Goal: Task Accomplishment & Management: Manage account settings

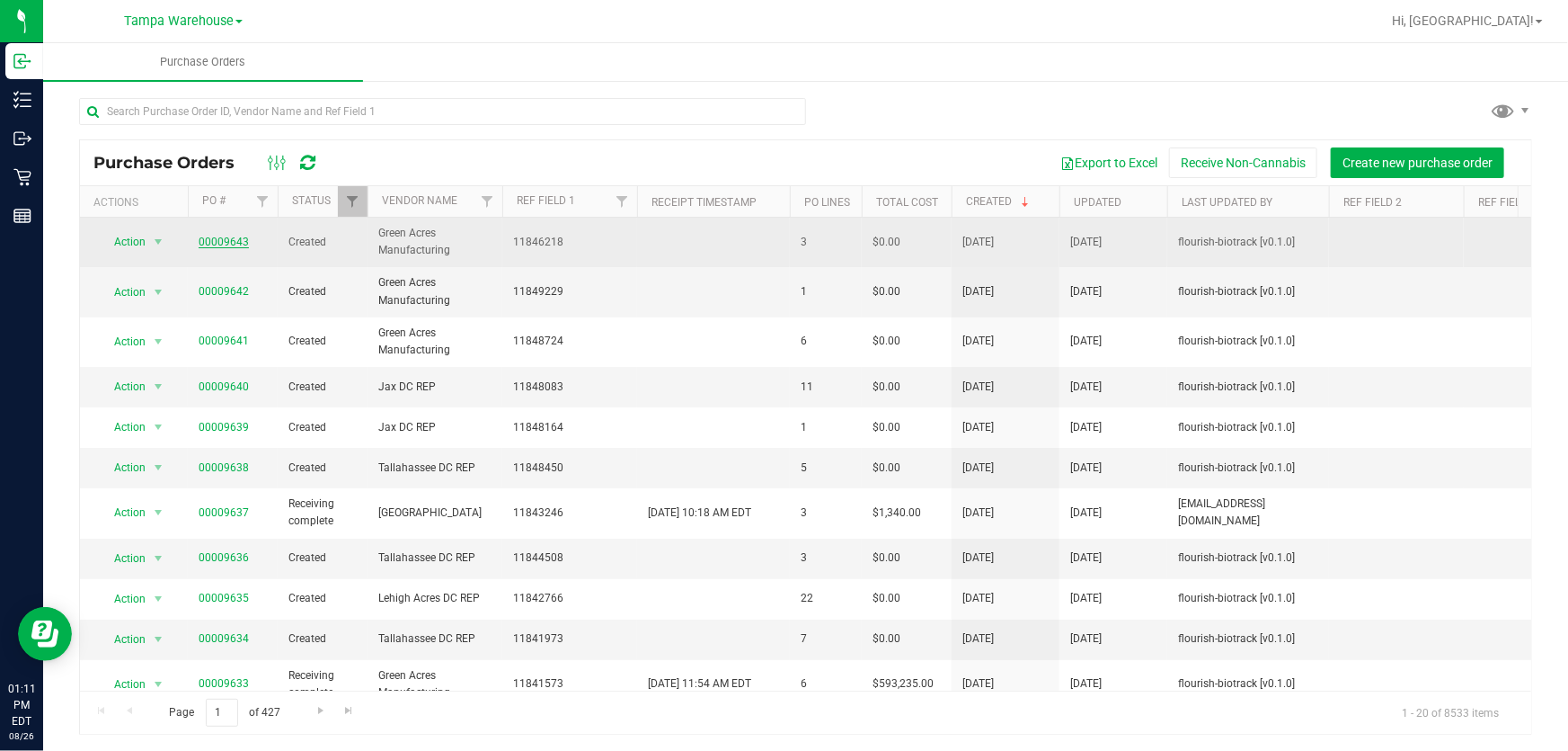
click at [220, 240] on link "00009643" at bounding box center [223, 241] width 50 height 12
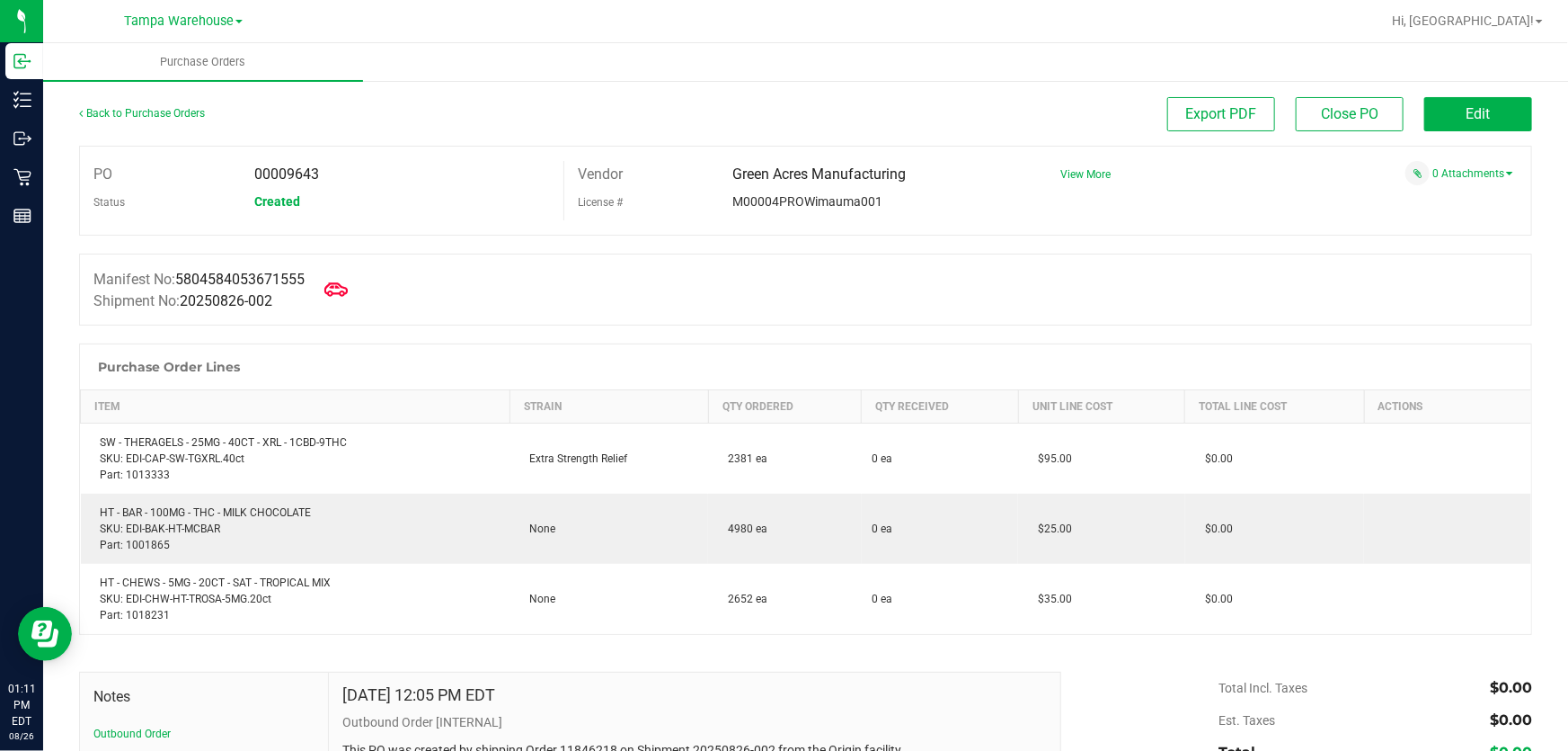
click at [347, 293] on icon at bounding box center [335, 289] width 24 height 13
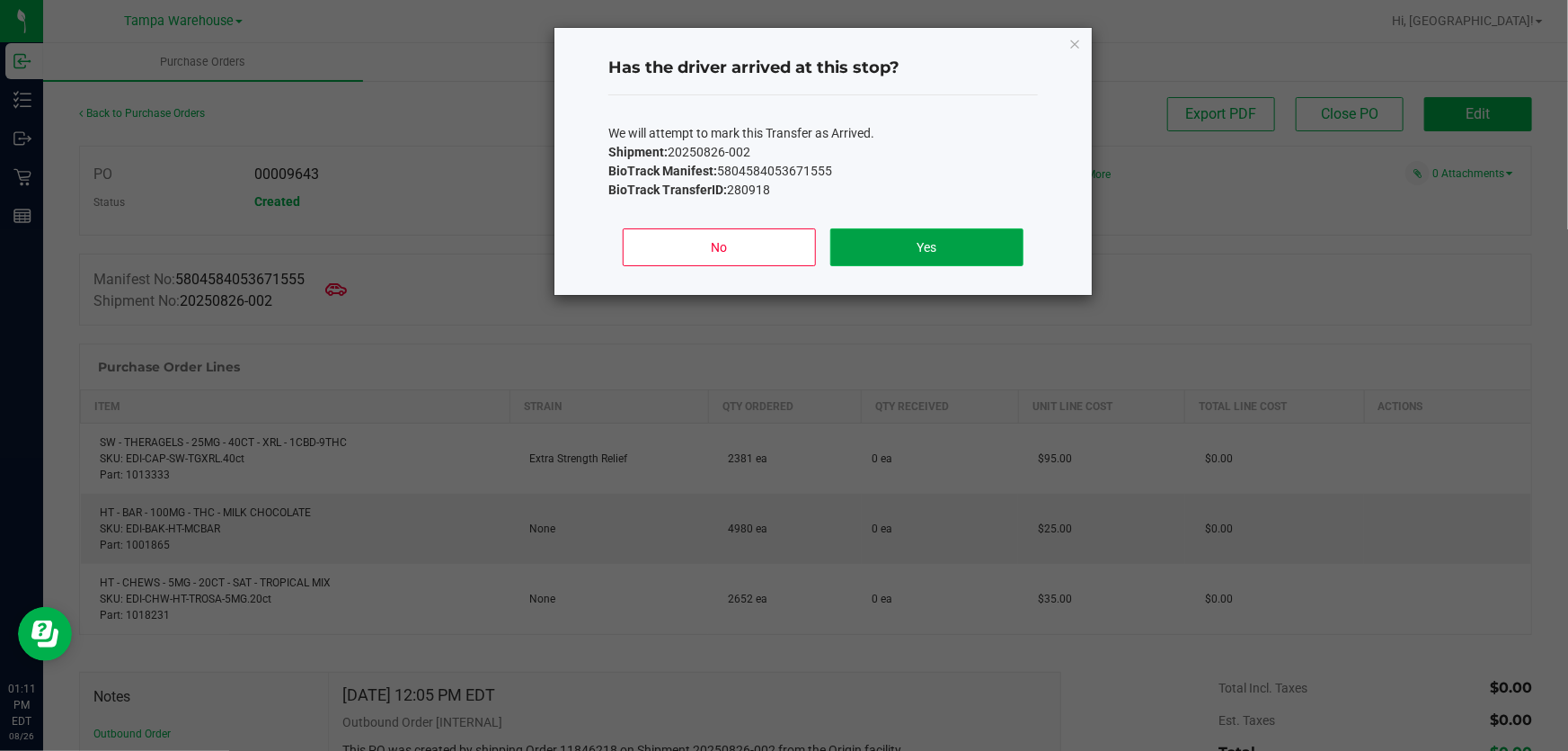
click at [983, 254] on button "Yes" at bounding box center [926, 248] width 193 height 38
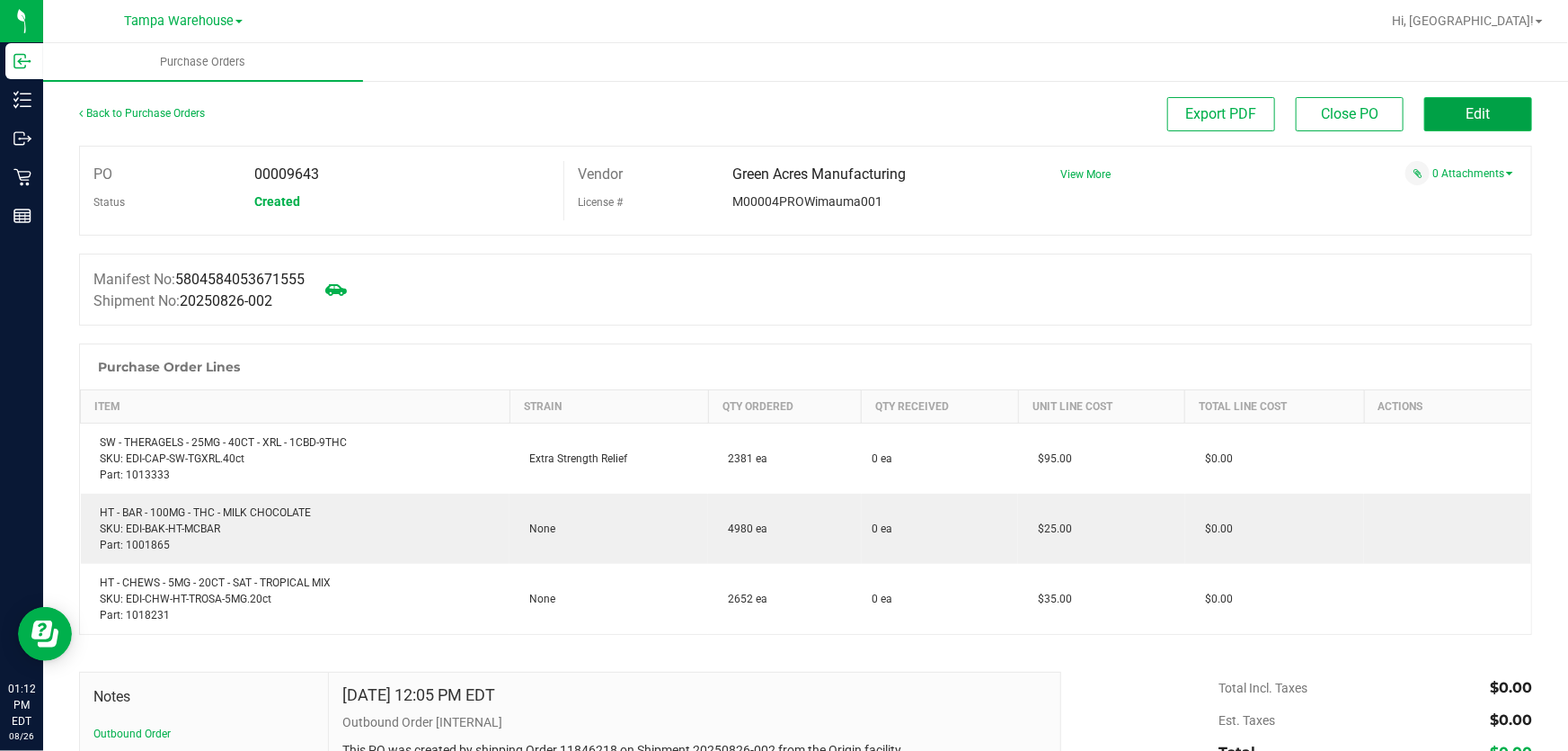
click at [1466, 109] on span "Edit" at bounding box center [1478, 113] width 24 height 17
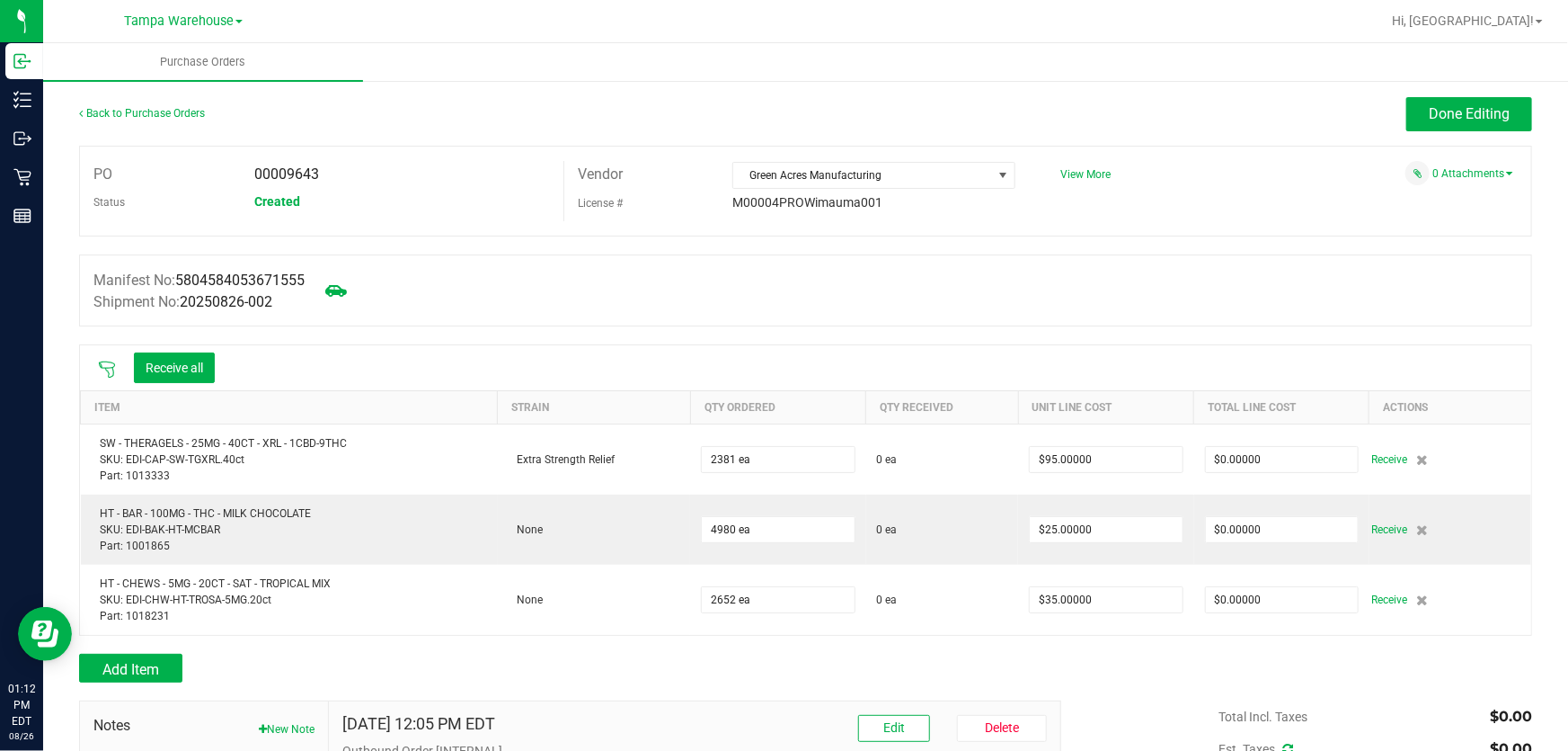
click at [99, 365] on icon at bounding box center [107, 369] width 16 height 16
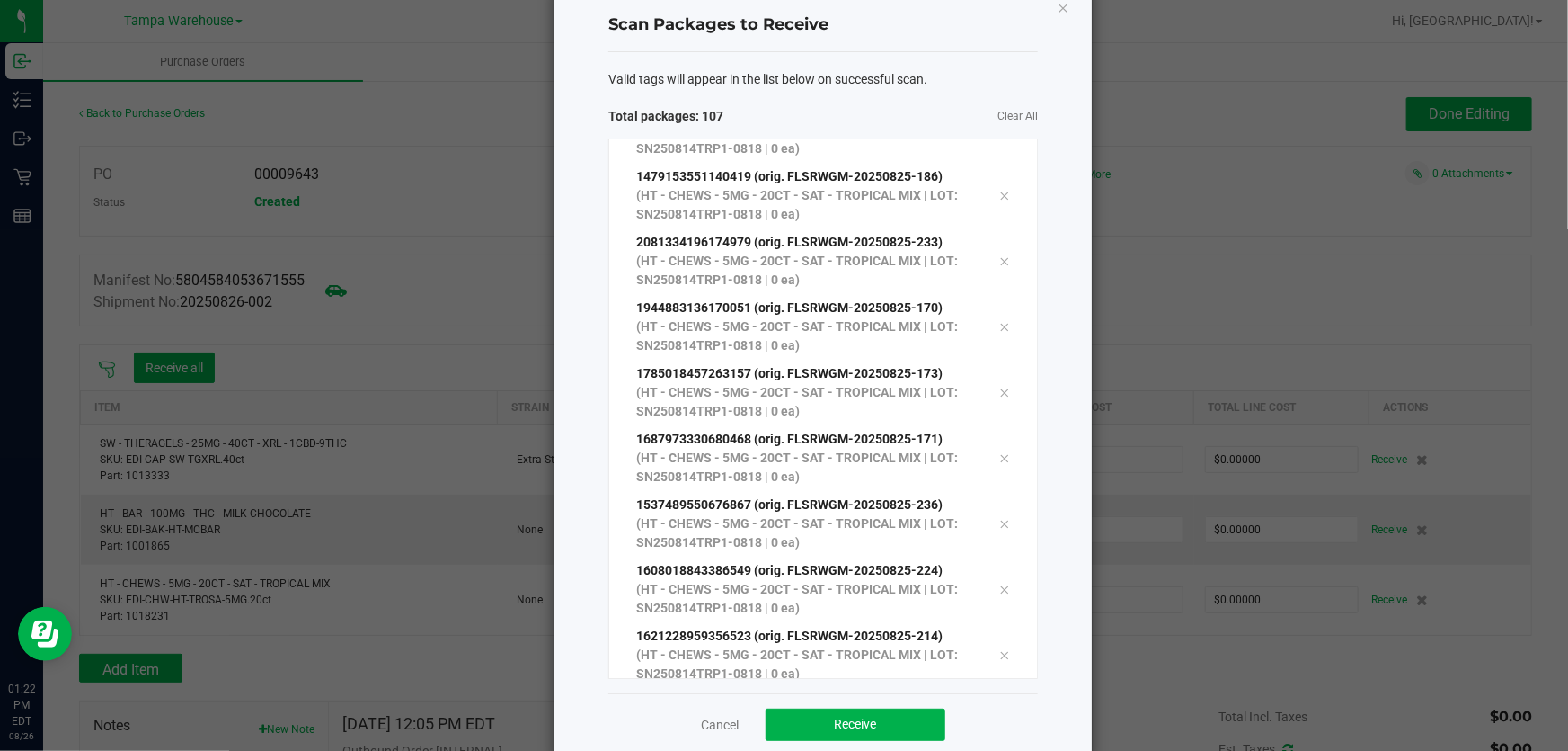
scroll to position [73, 0]
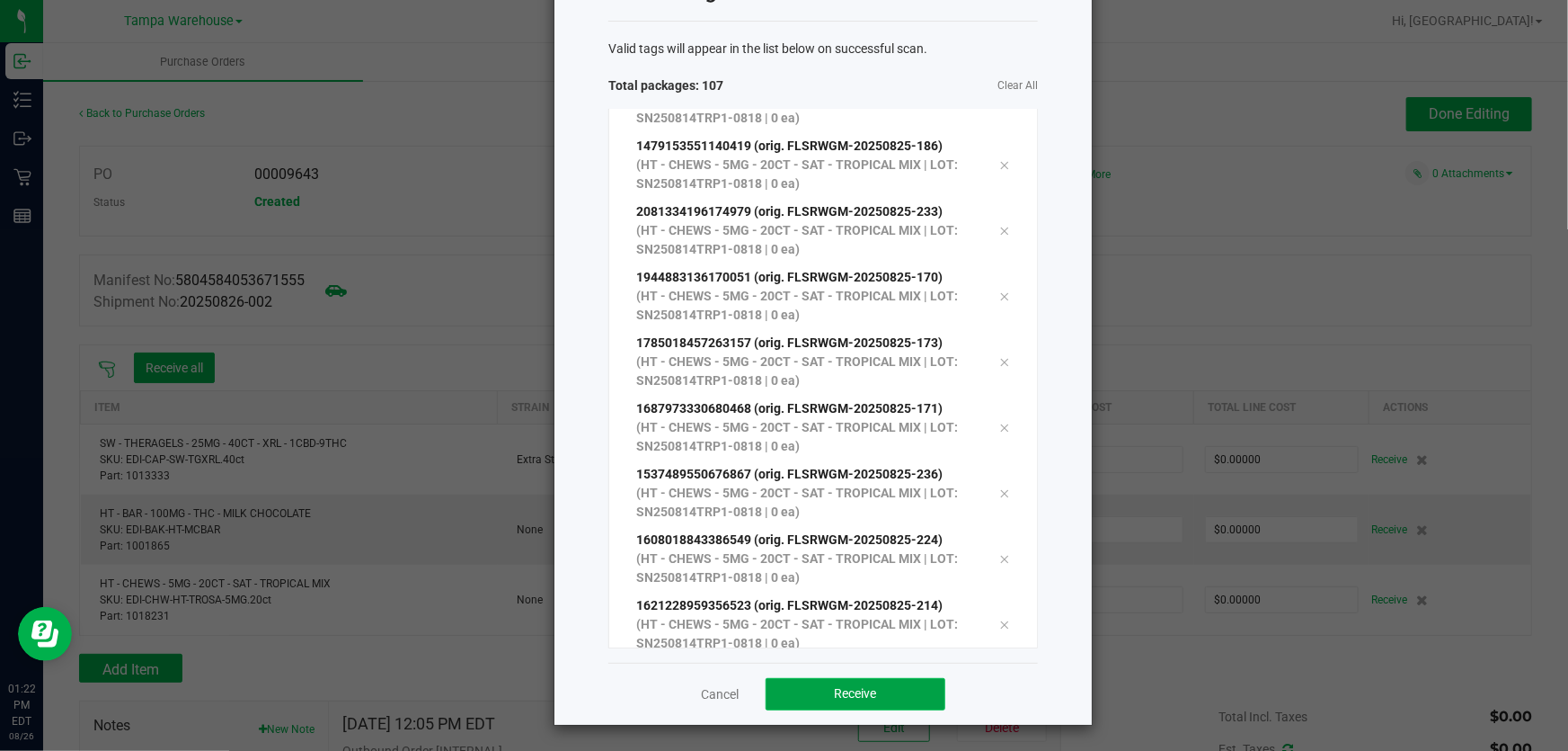
click at [888, 690] on button "Receive" at bounding box center [855, 694] width 180 height 32
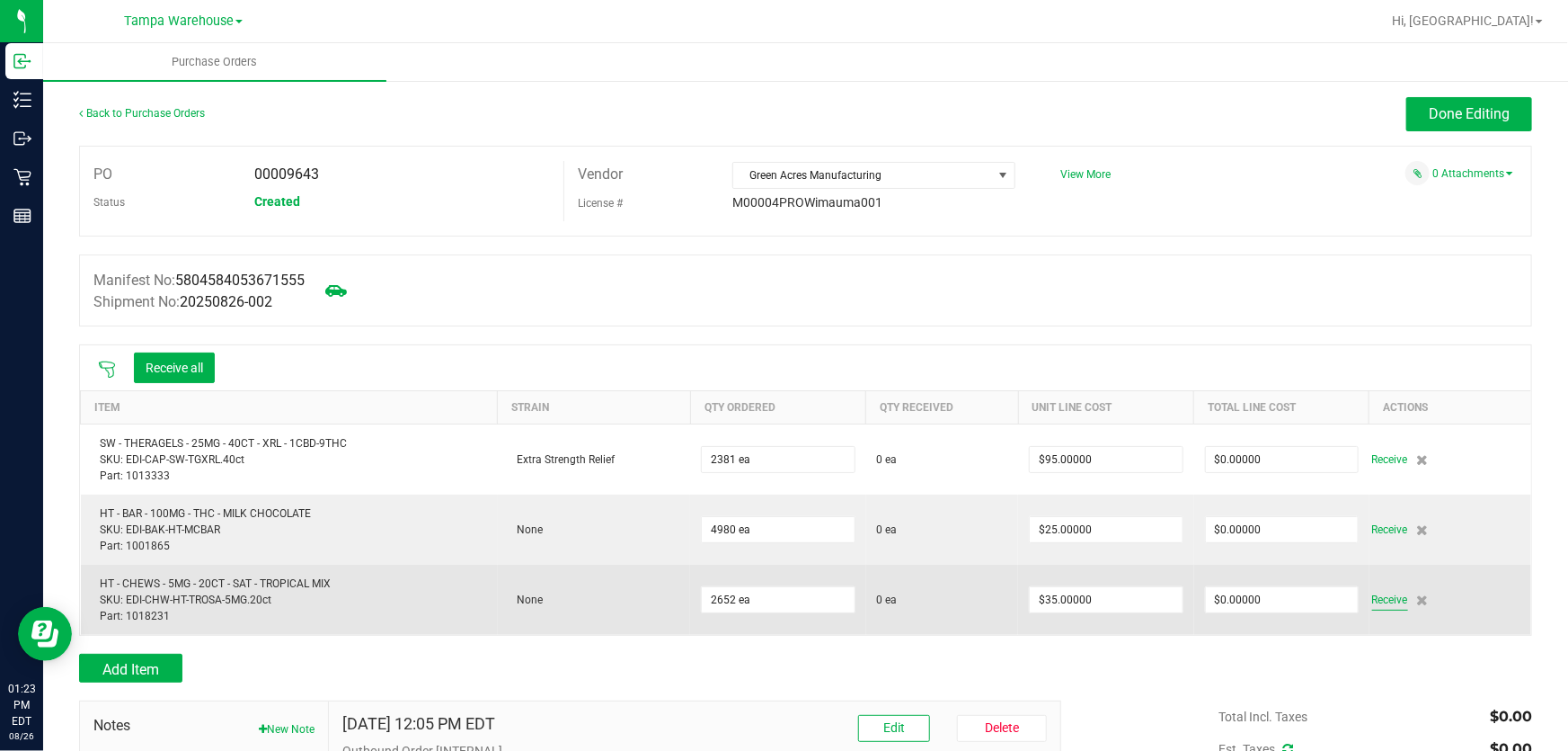
click at [1377, 599] on span "Receive" at bounding box center [1390, 599] width 36 height 22
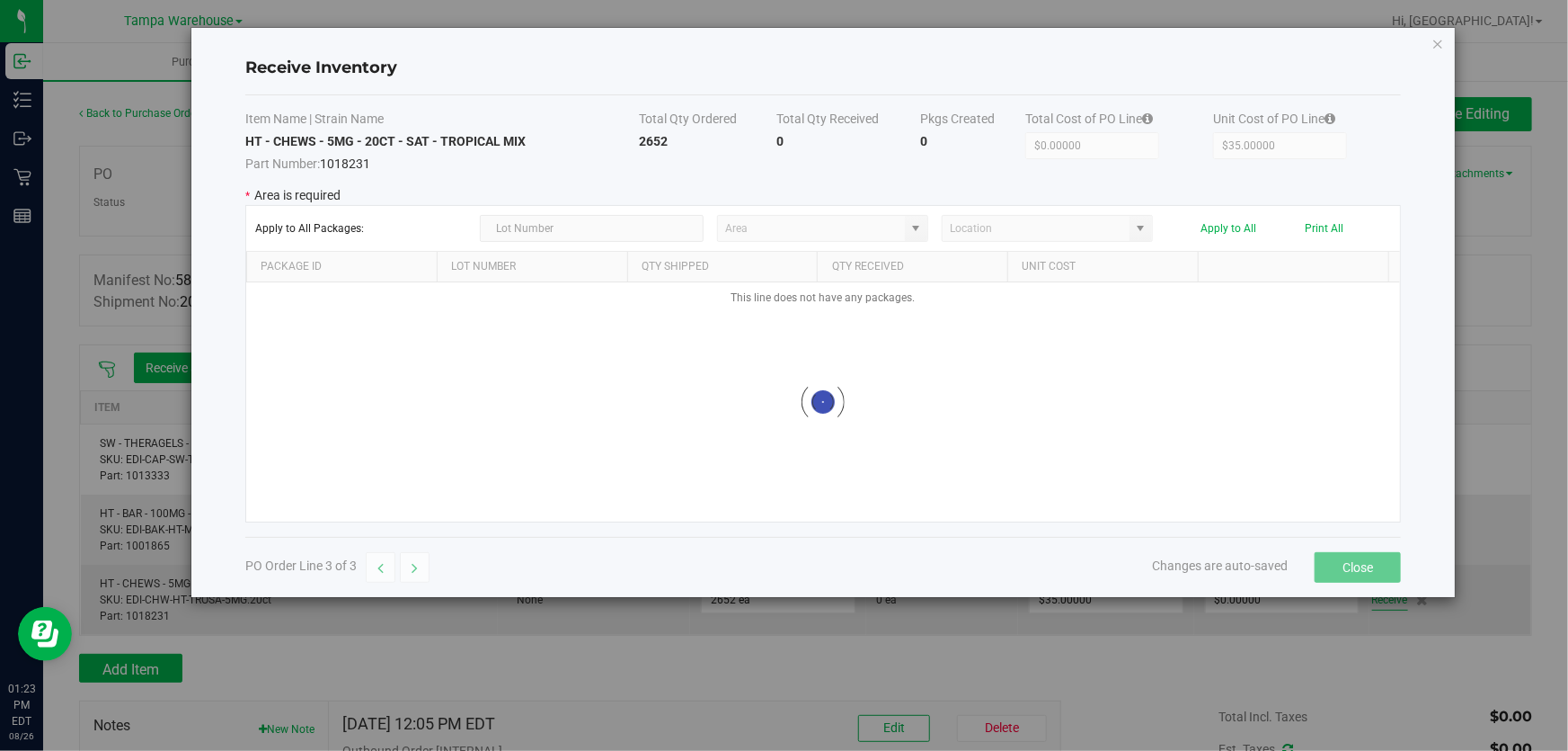
type input "State Pantry 1"
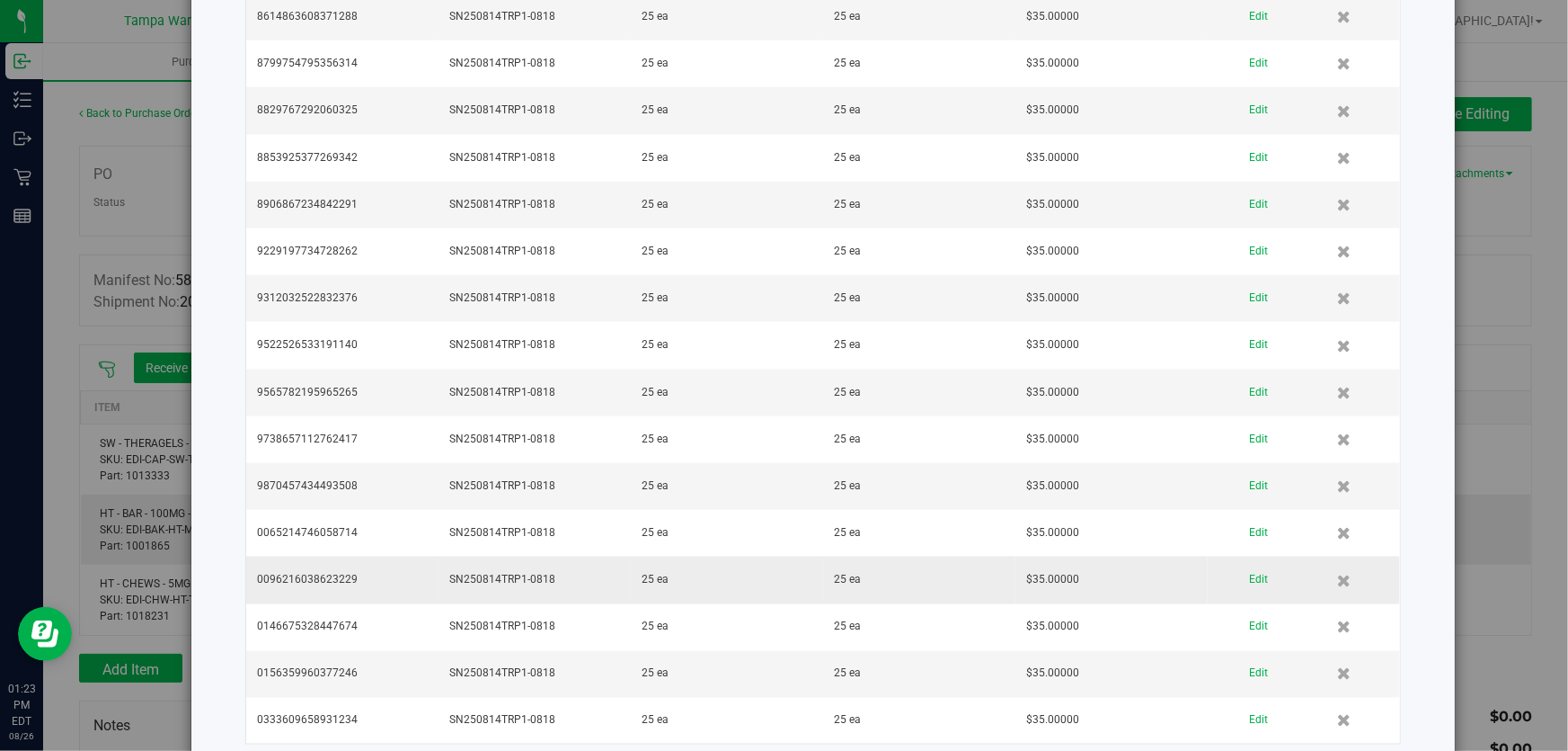
scroll to position [4643, 0]
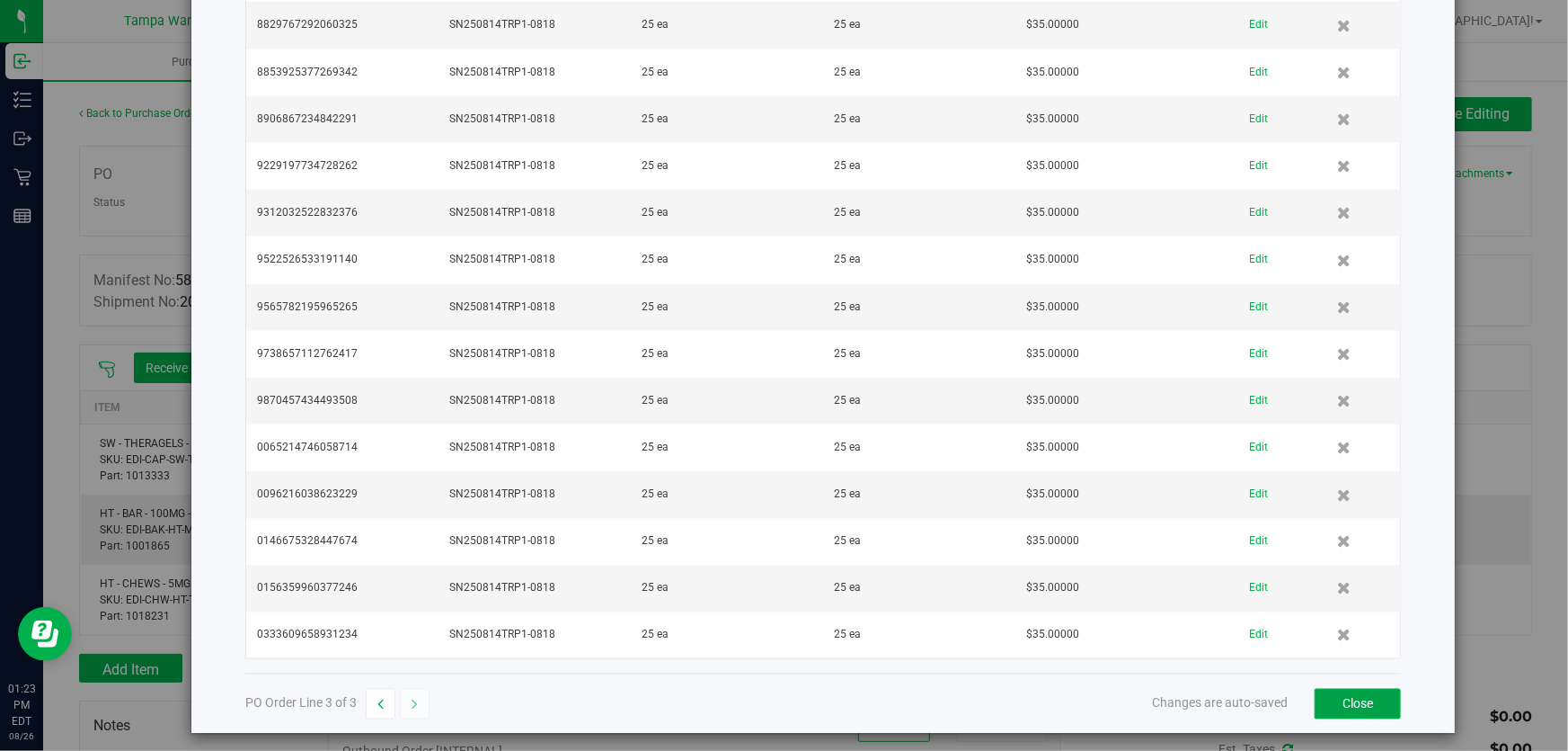
click at [1343, 702] on button "Close" at bounding box center [1357, 703] width 87 height 30
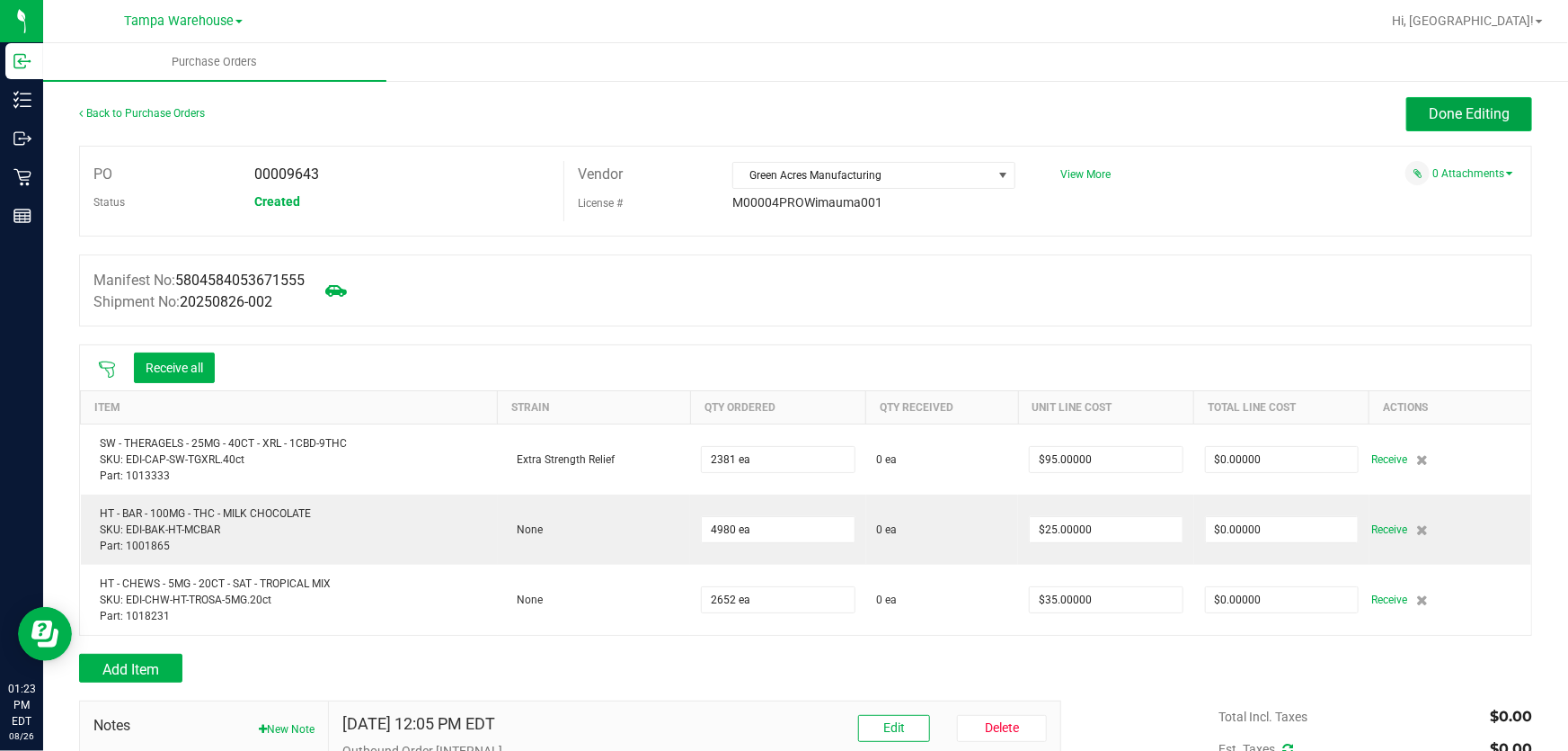
click at [1504, 112] on button "Done Editing" at bounding box center [1469, 114] width 126 height 34
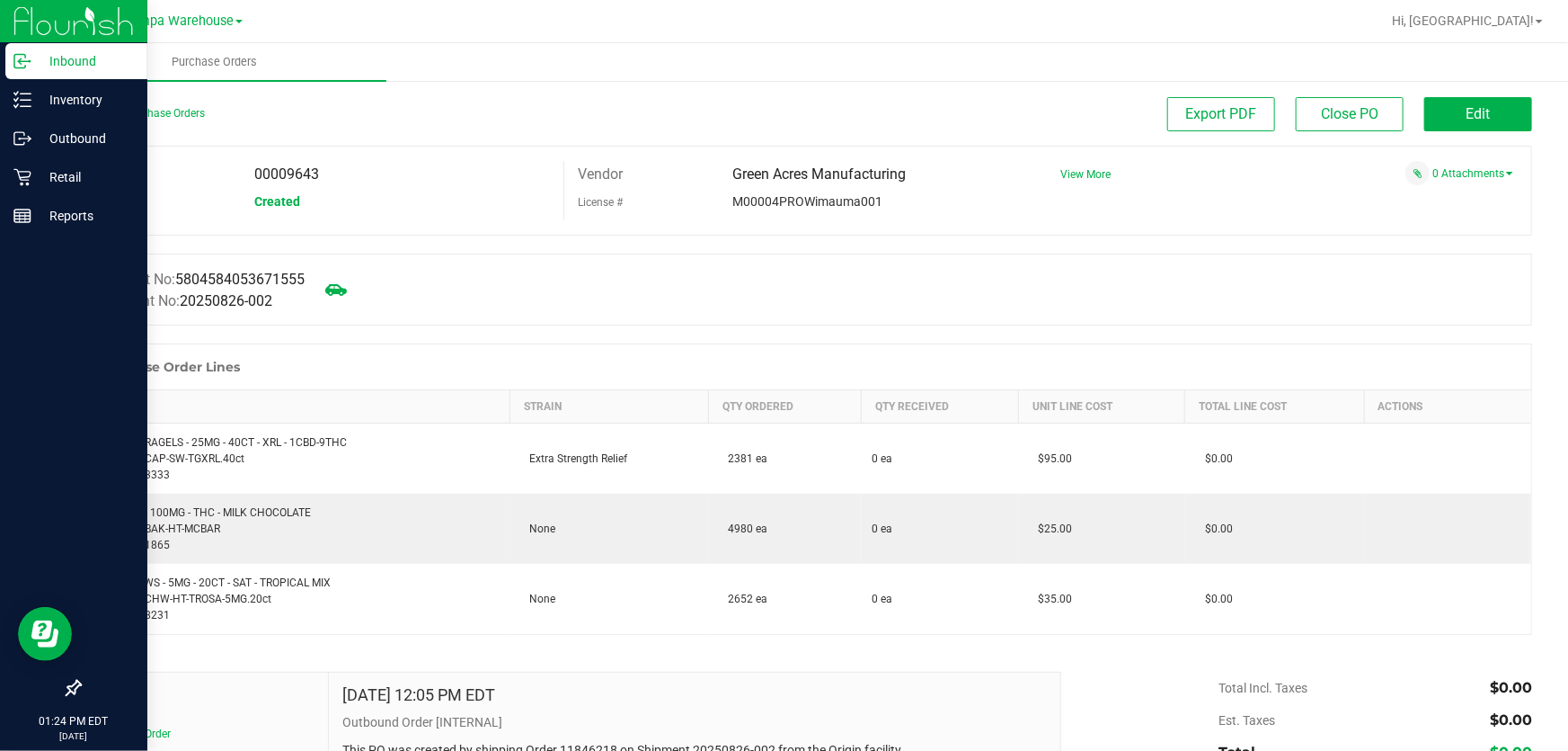
click at [90, 57] on p "Inbound" at bounding box center [85, 61] width 108 height 22
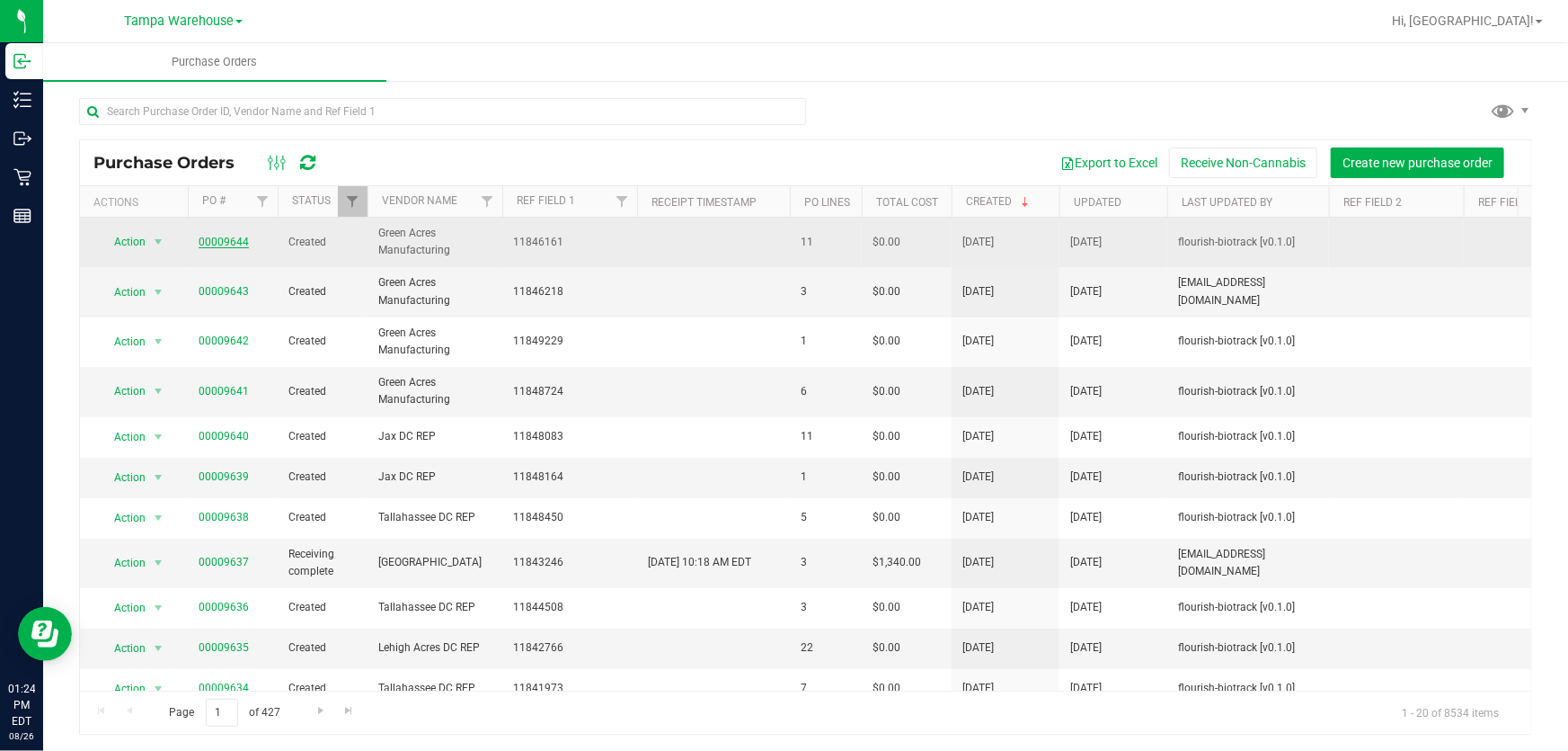
click at [236, 243] on link "00009644" at bounding box center [223, 241] width 50 height 12
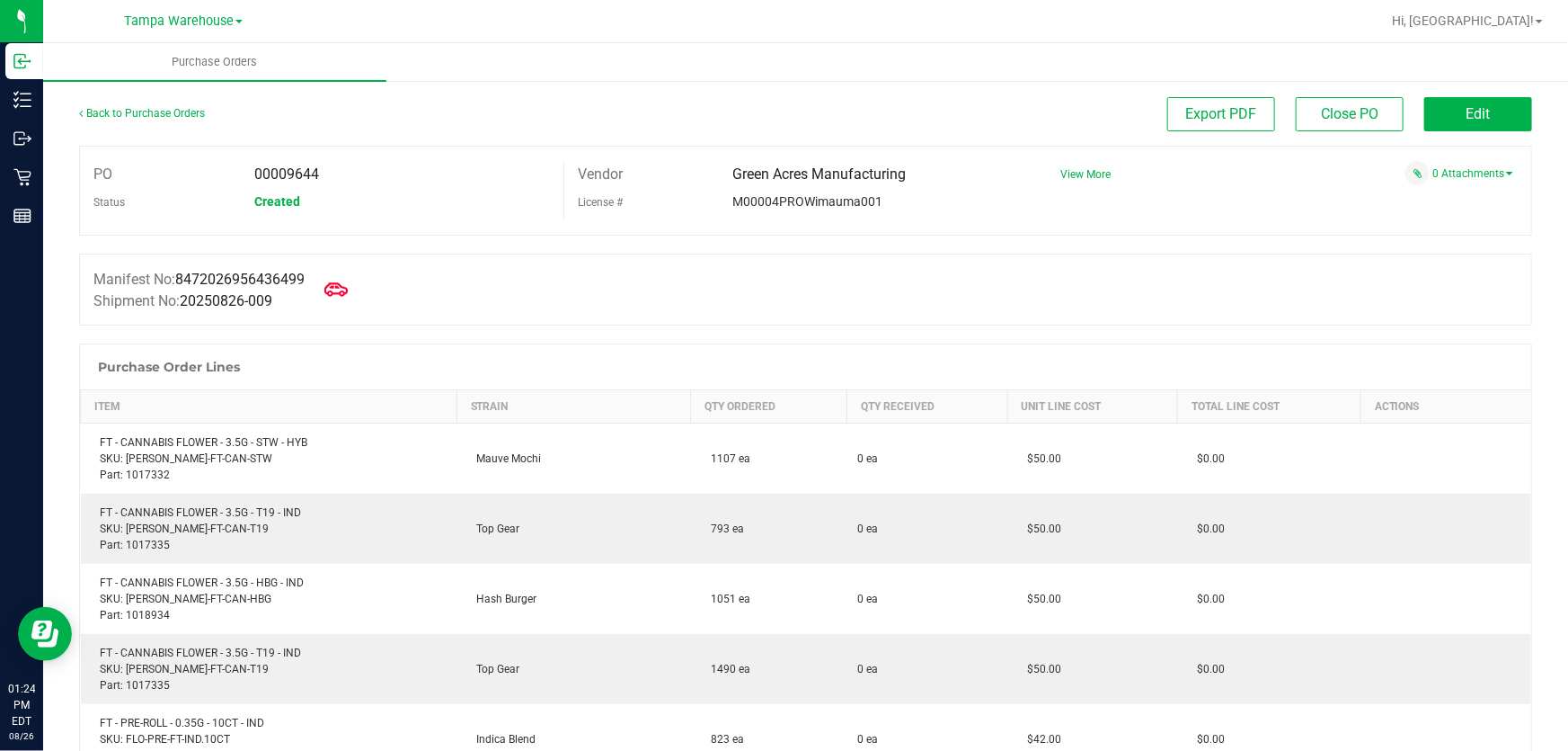
click at [341, 287] on icon at bounding box center [335, 289] width 24 height 24
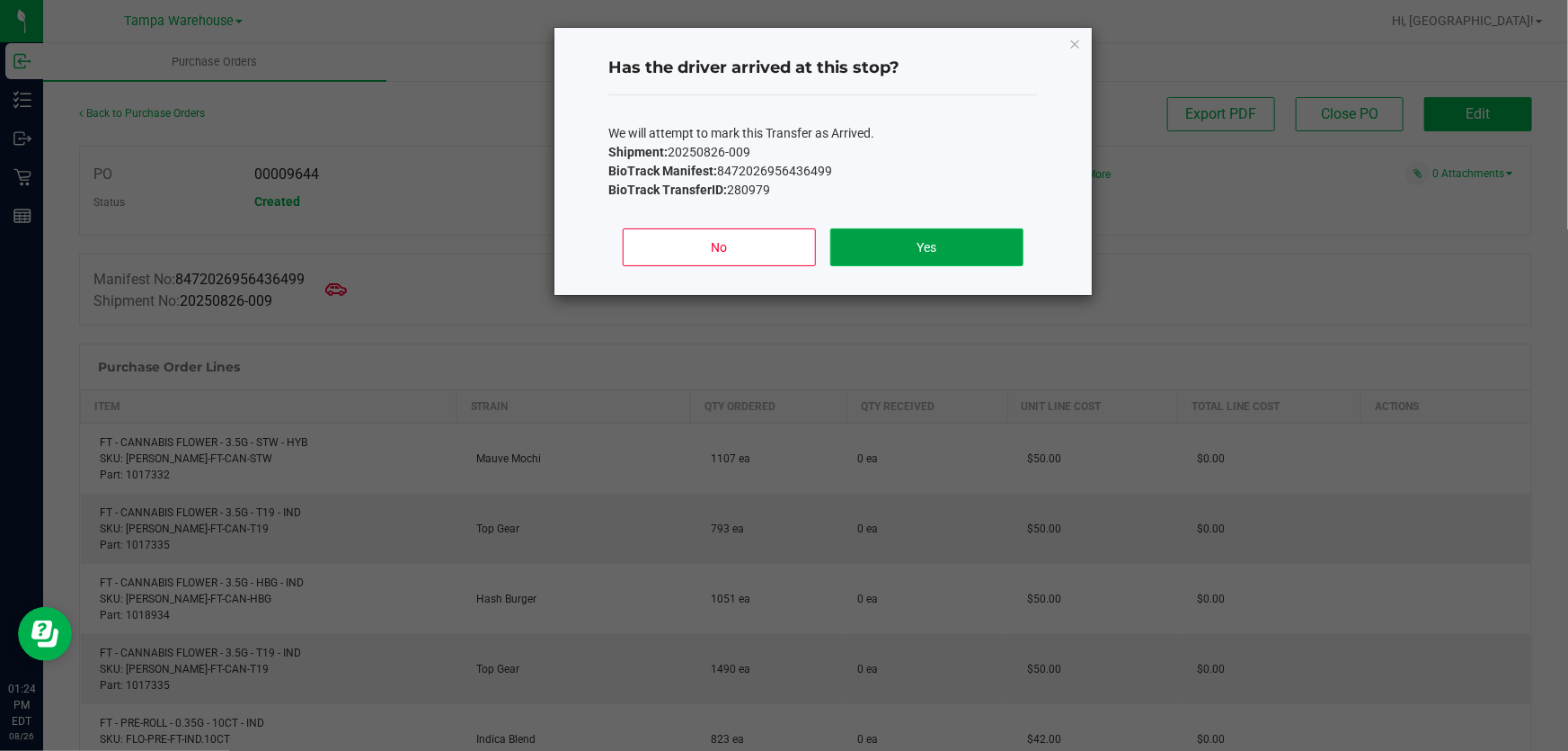
click at [896, 245] on button "Yes" at bounding box center [926, 248] width 193 height 38
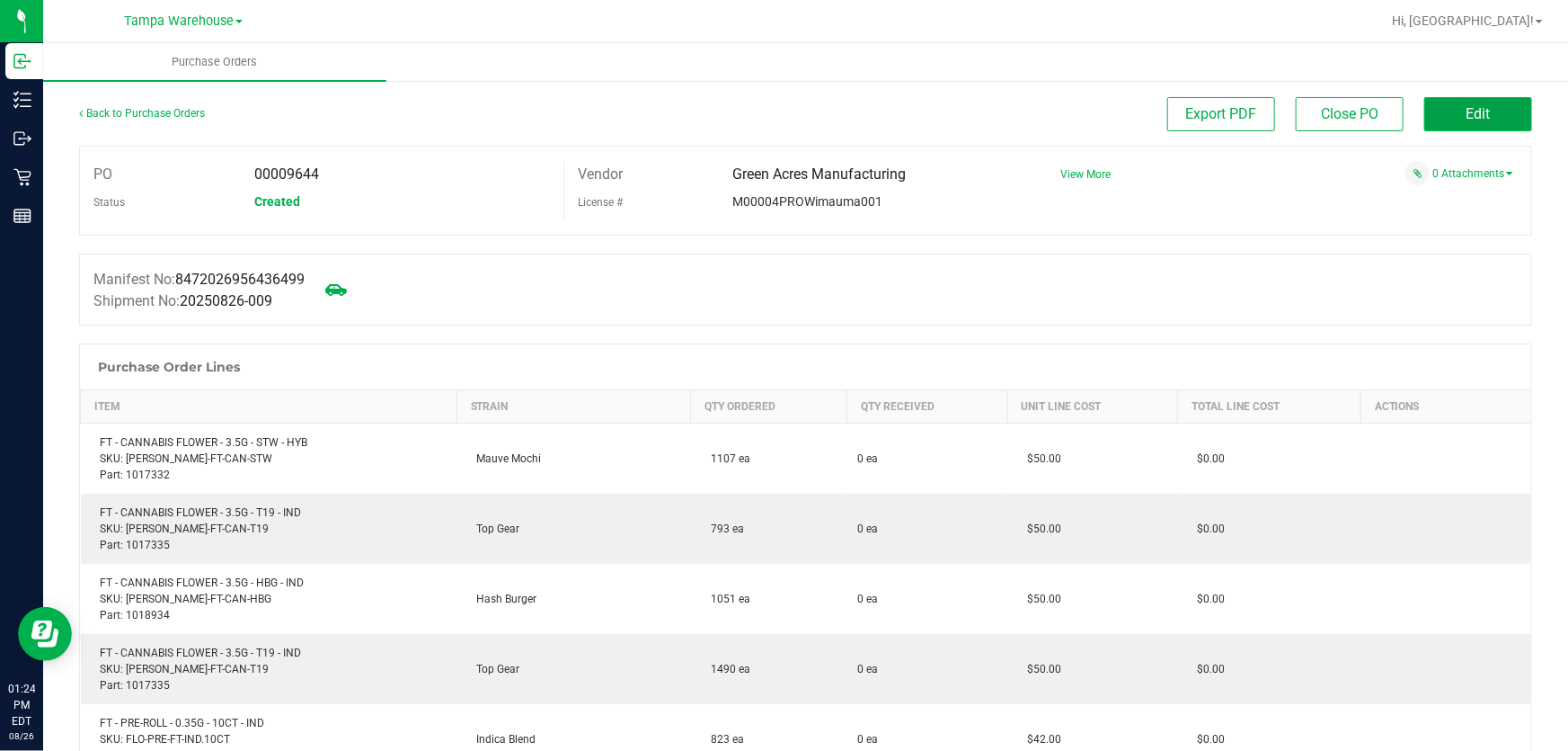
click at [1494, 107] on button "Edit" at bounding box center [1478, 114] width 108 height 34
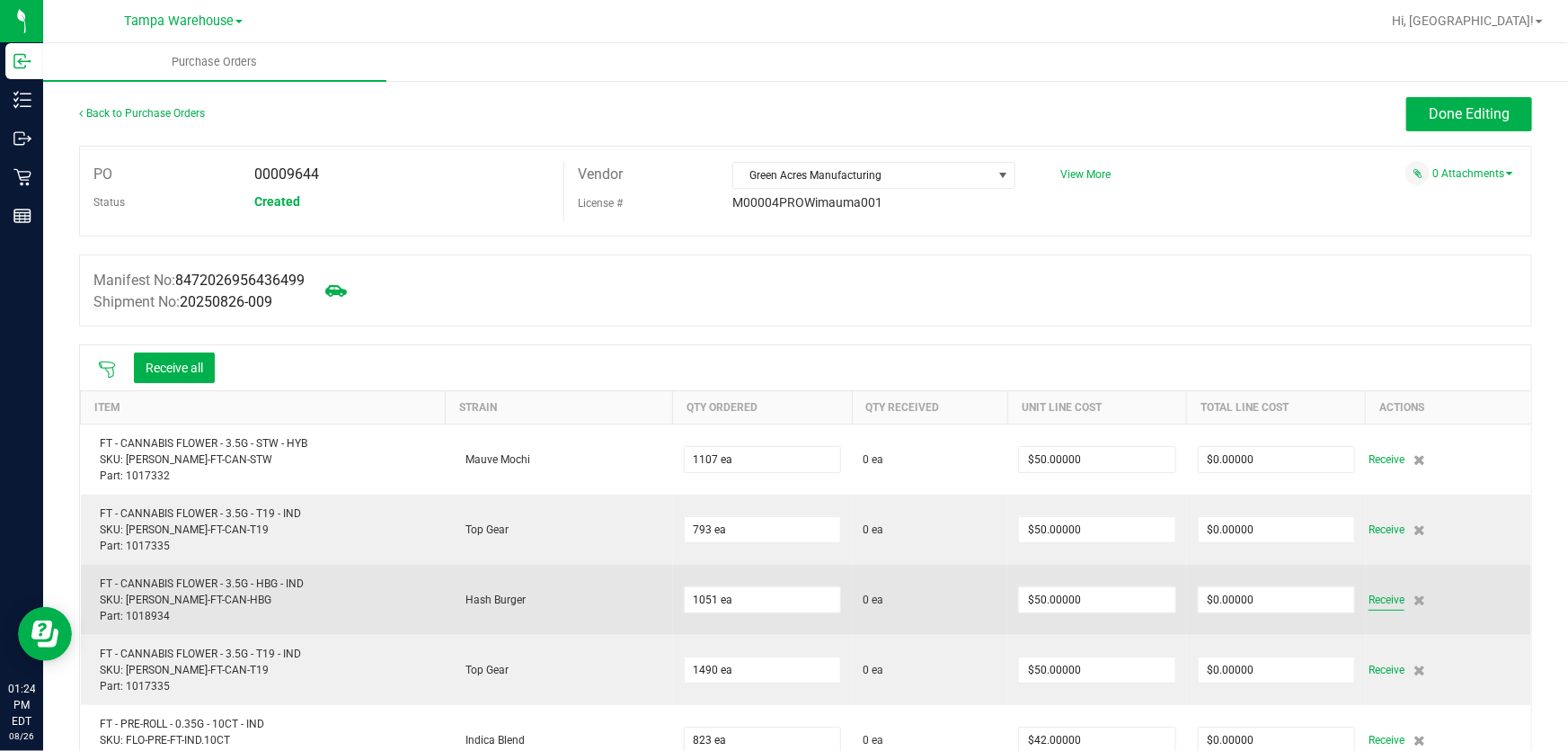
click at [1368, 603] on span "Receive" at bounding box center [1386, 599] width 36 height 22
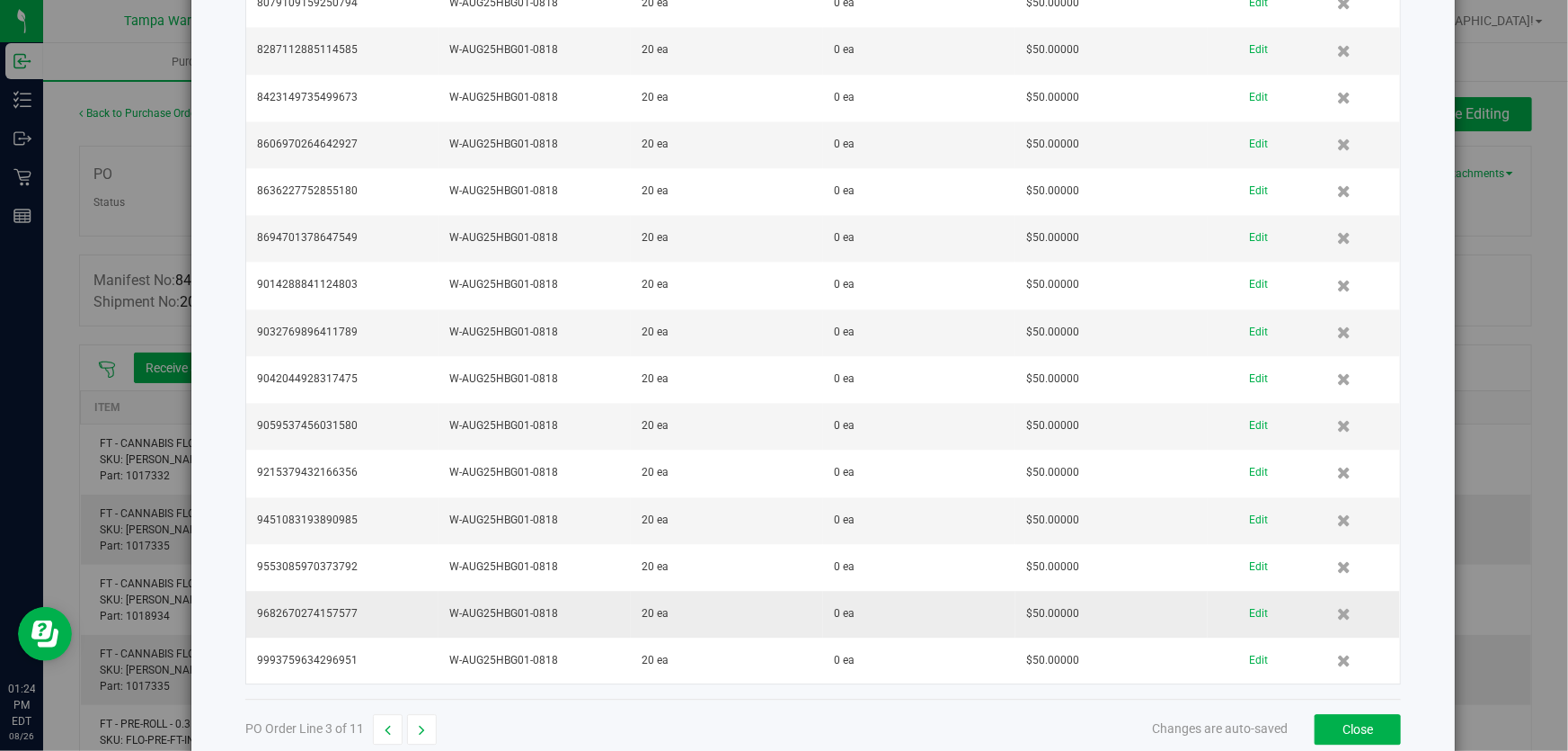
scroll to position [2114, 0]
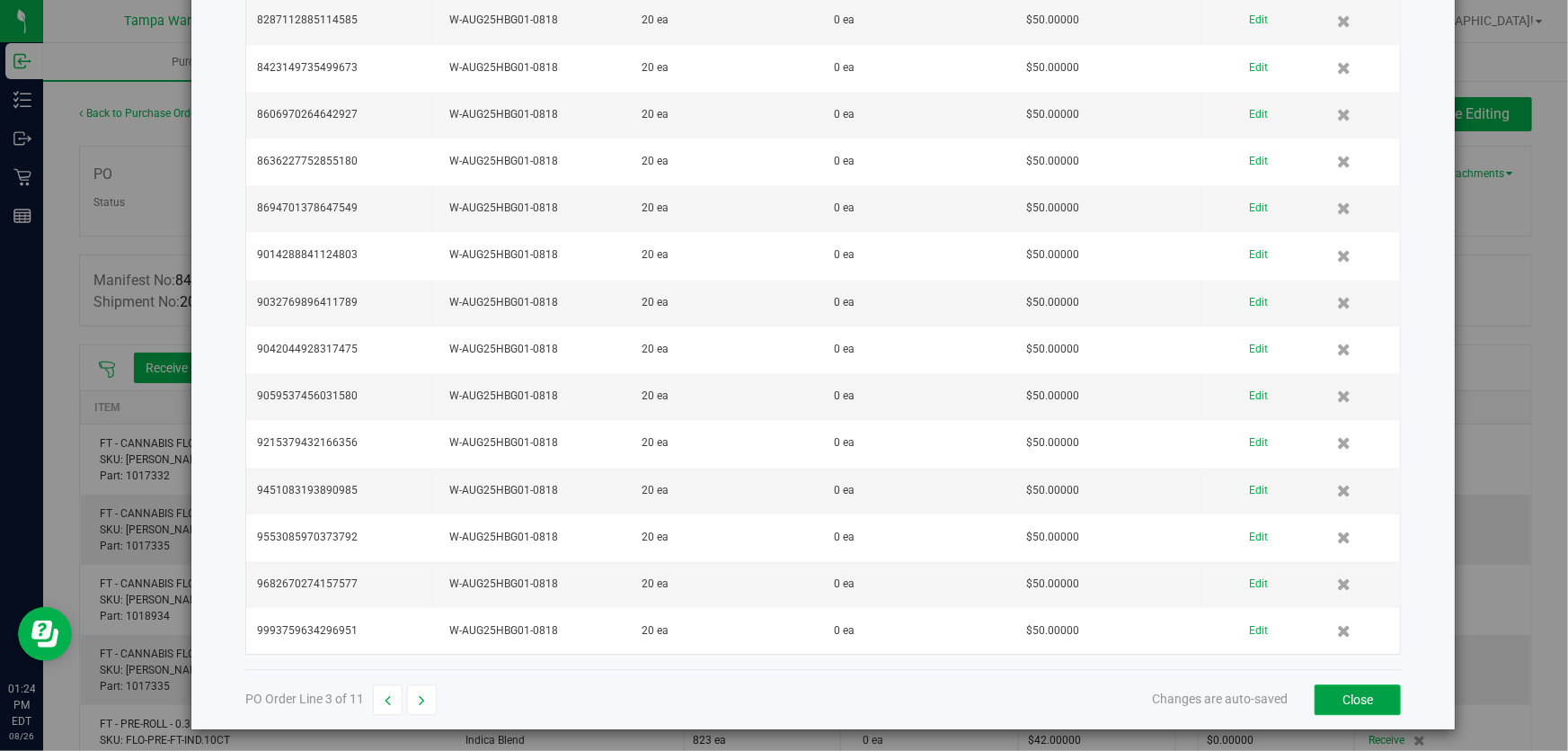
click at [1324, 699] on button "Close" at bounding box center [1357, 700] width 87 height 30
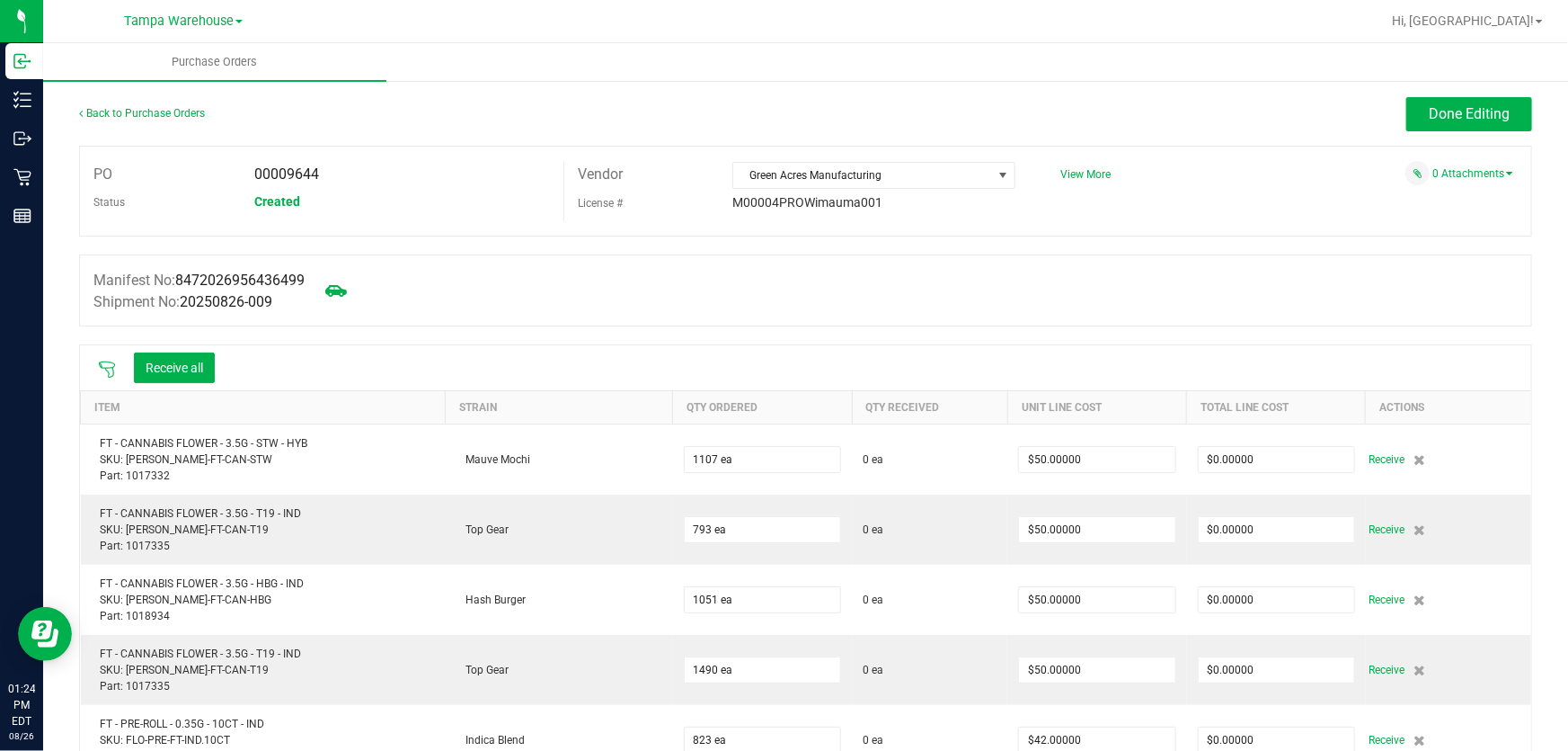
click at [1281, 303] on div "Manifest No: 8472026956436499 Shipment No: 20250826-009" at bounding box center [805, 290] width 1453 height 71
click at [112, 371] on icon at bounding box center [107, 369] width 16 height 16
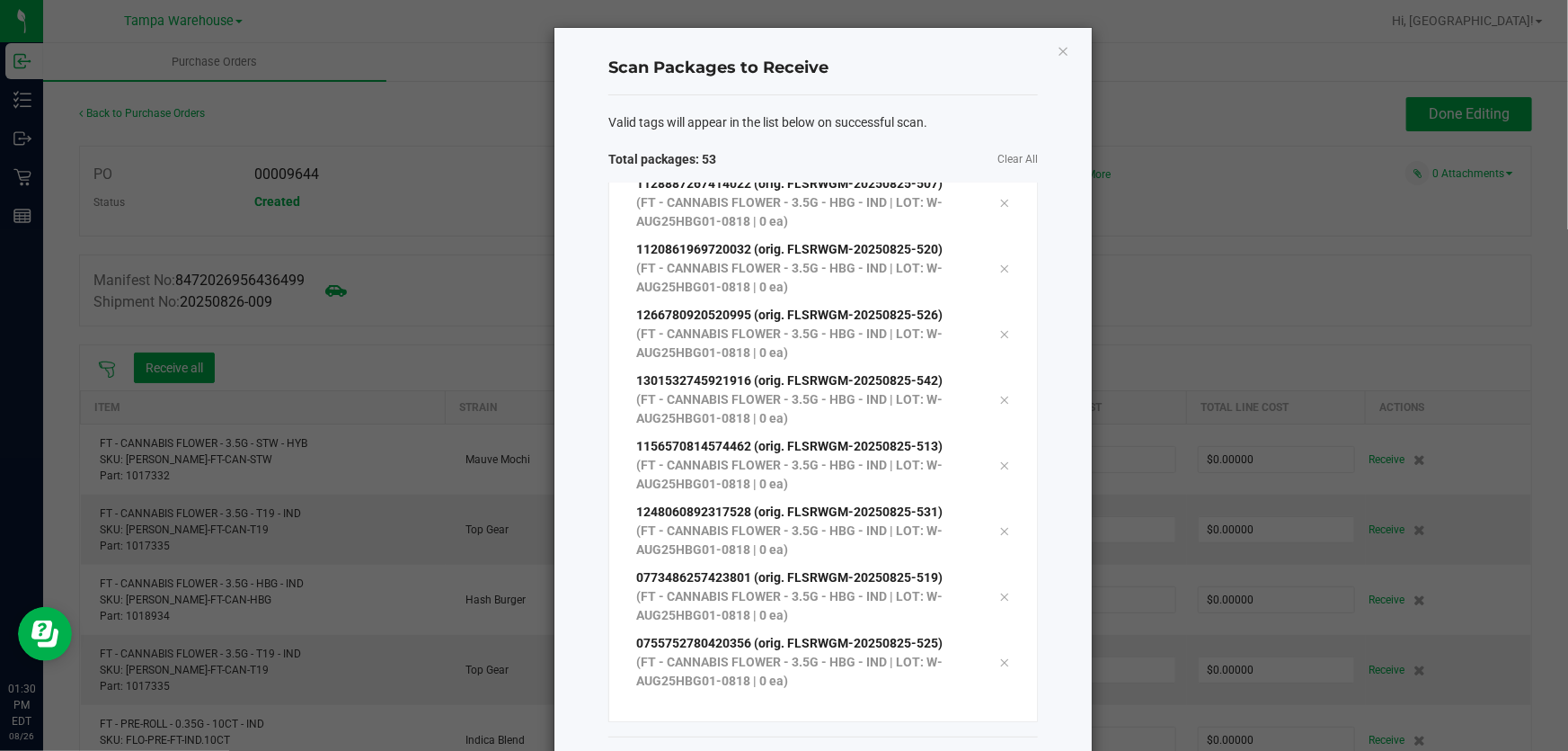
scroll to position [73, 0]
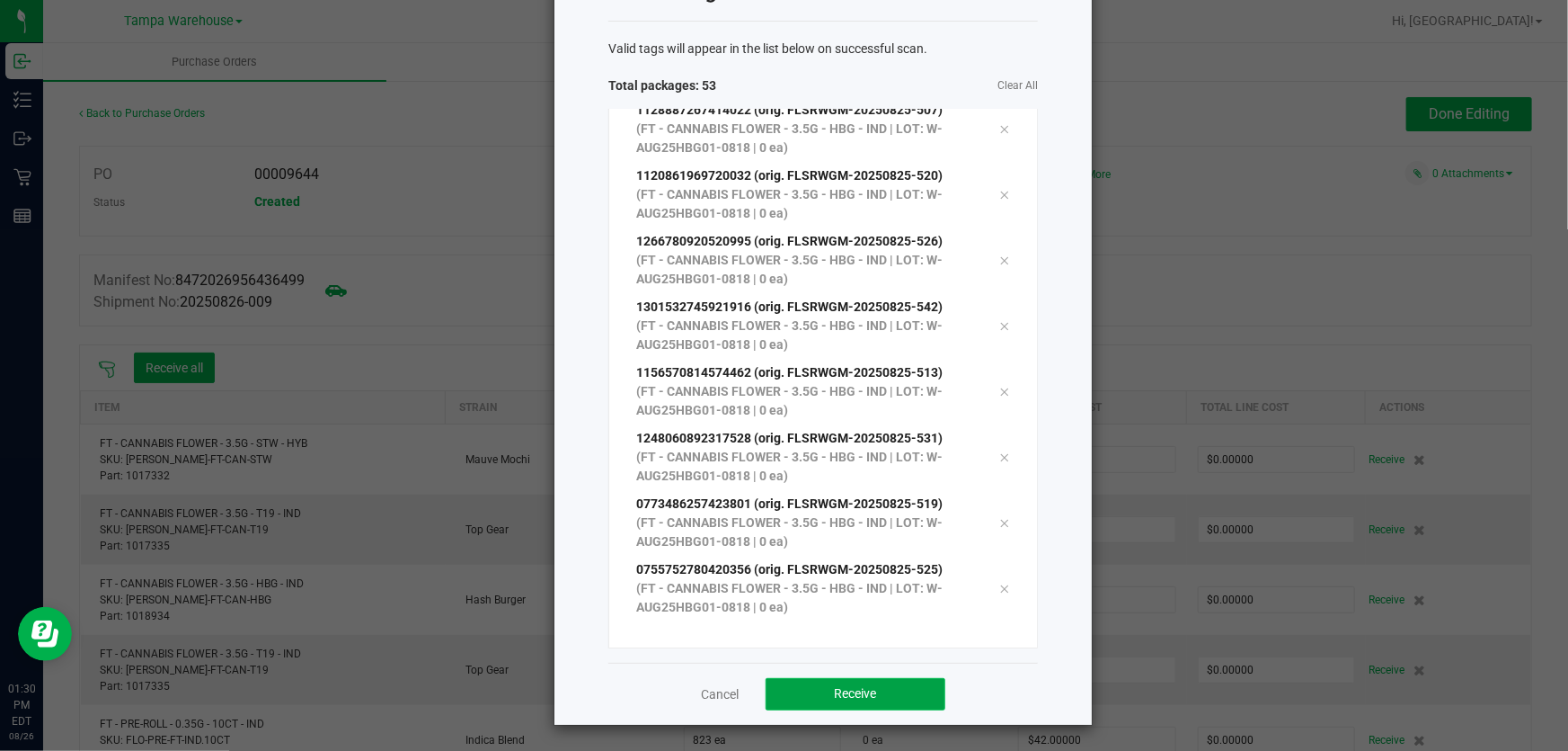
click at [869, 700] on button "Receive" at bounding box center [855, 694] width 180 height 32
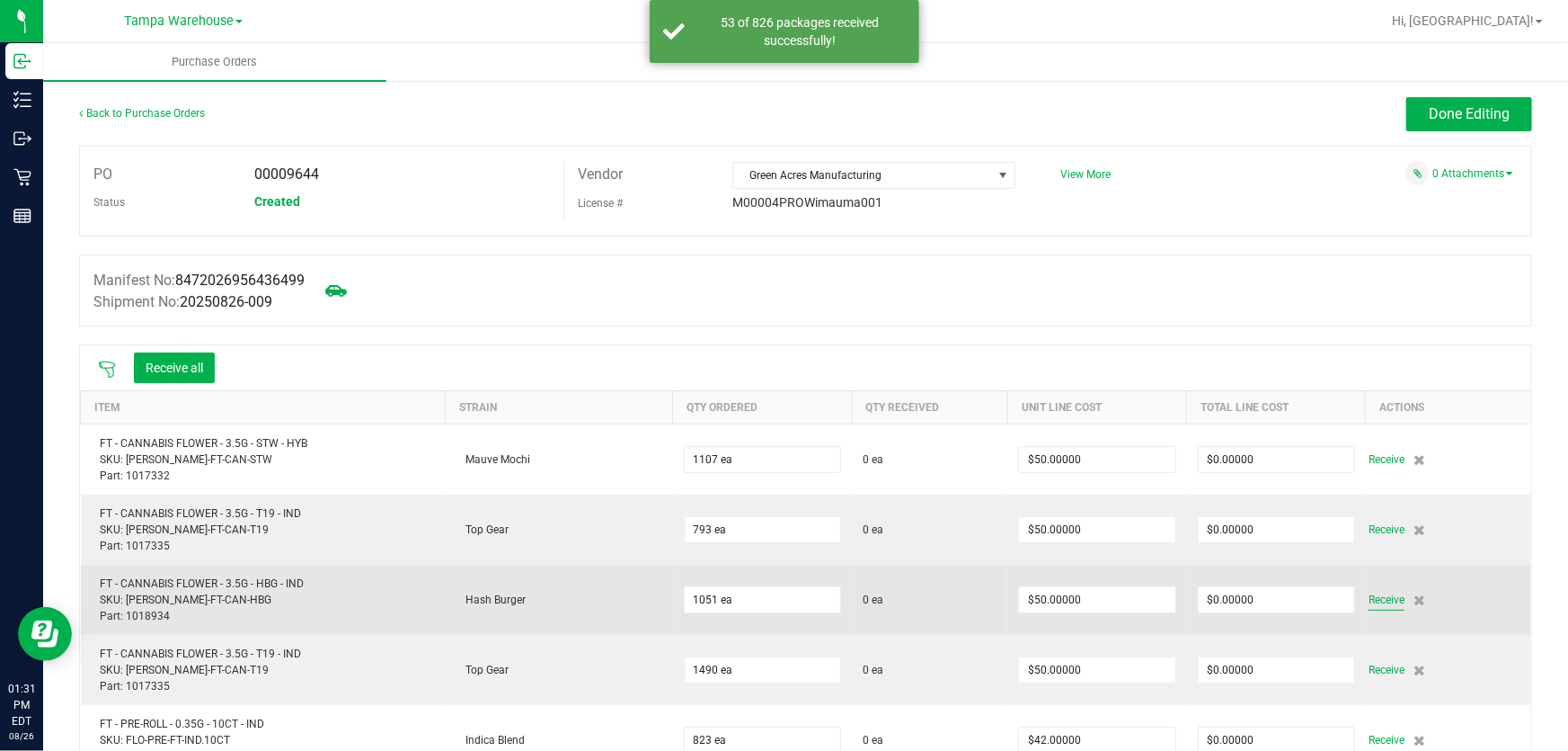
click at [1368, 599] on span "Receive" at bounding box center [1386, 599] width 36 height 22
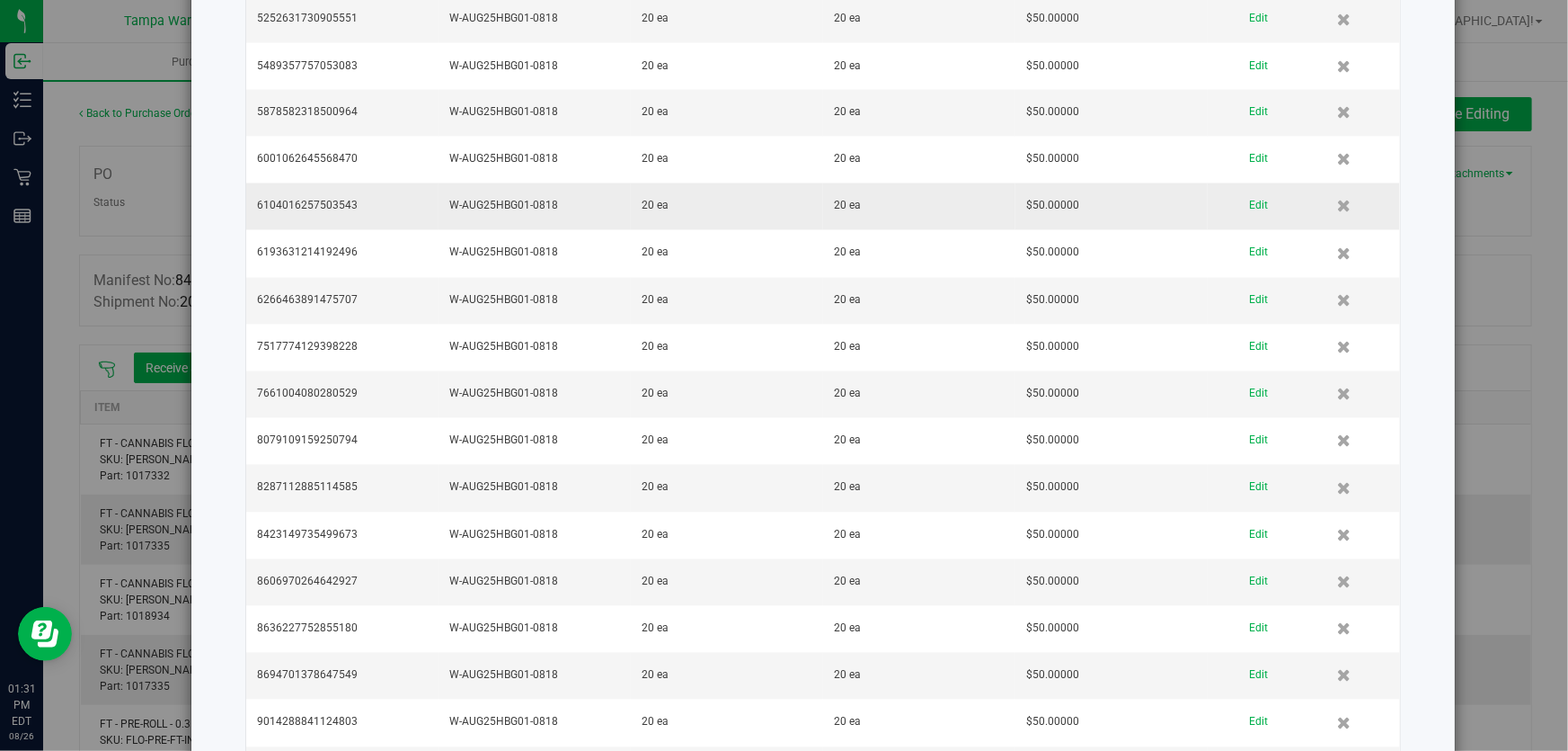
scroll to position [2114, 0]
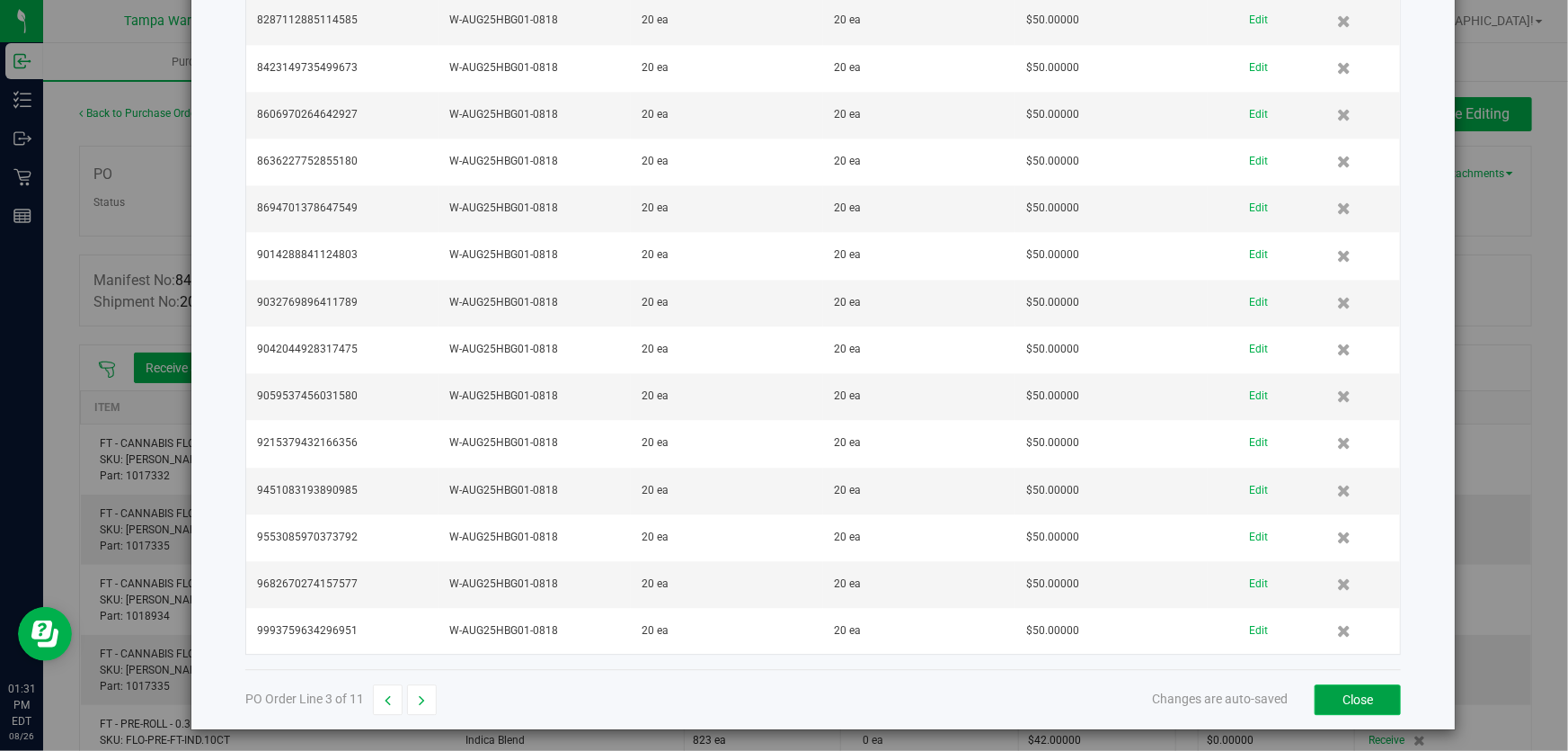
click at [1337, 696] on button "Close" at bounding box center [1357, 700] width 87 height 30
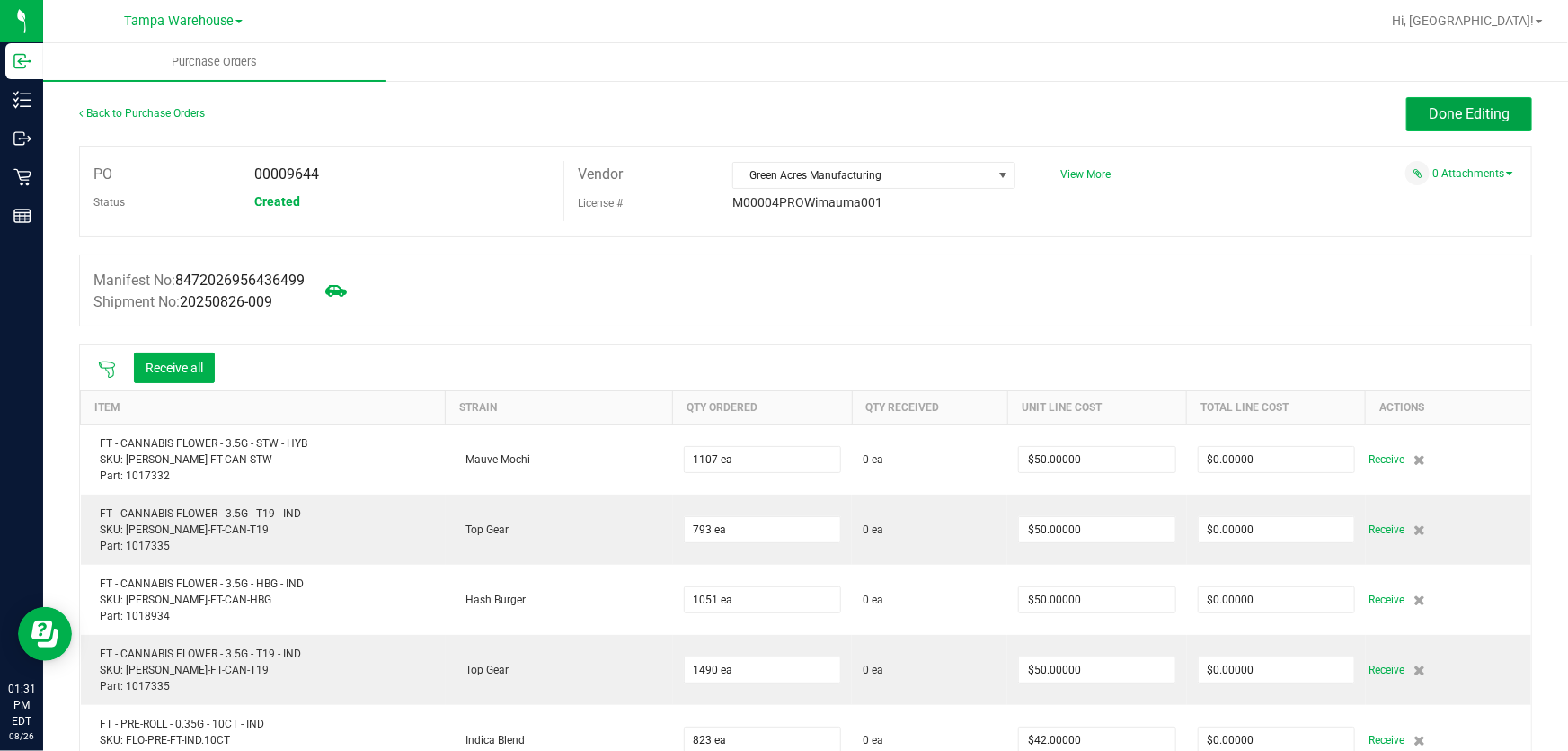
click at [1446, 105] on span "Done Editing" at bounding box center [1469, 113] width 81 height 17
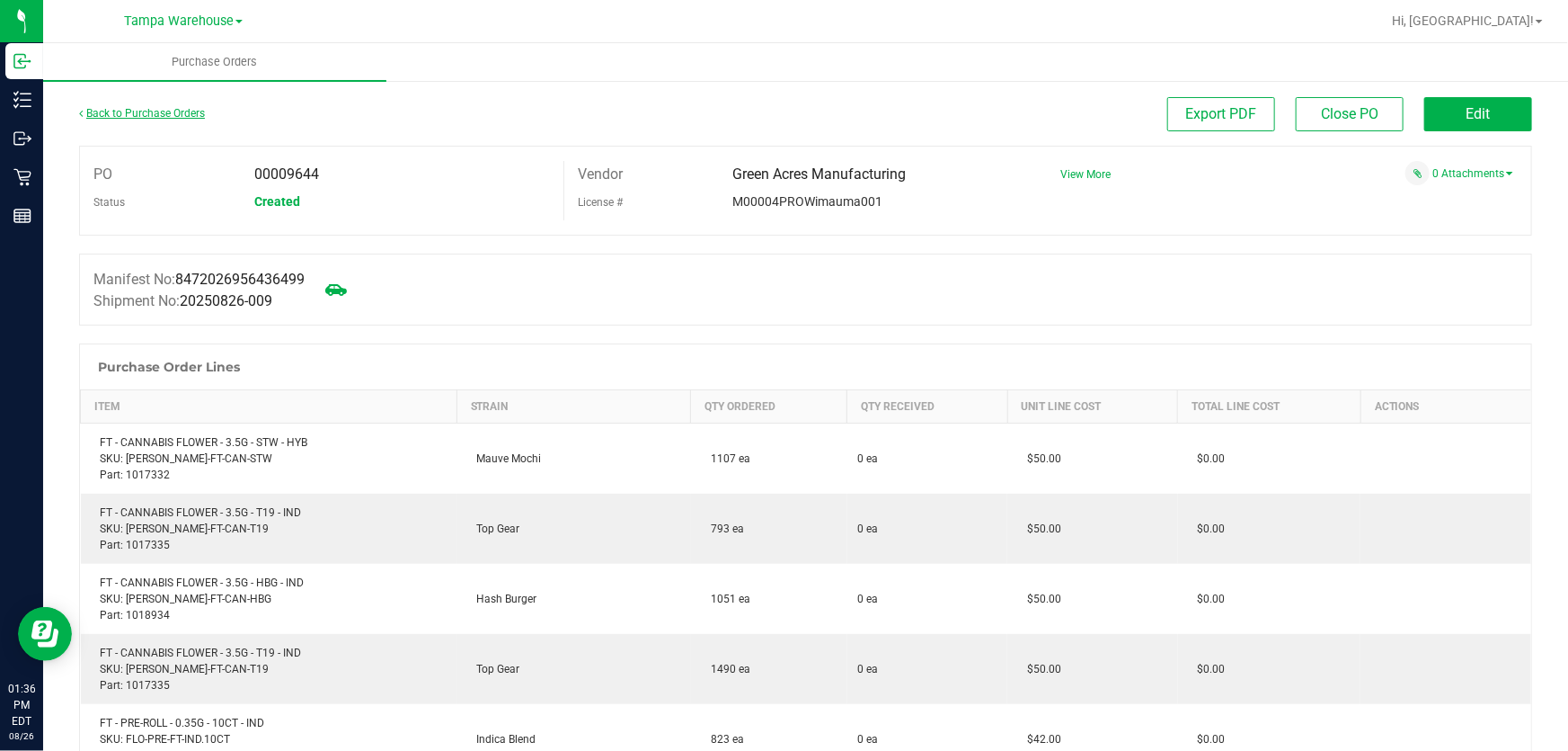
click at [187, 109] on link "Back to Purchase Orders" at bounding box center [142, 112] width 126 height 12
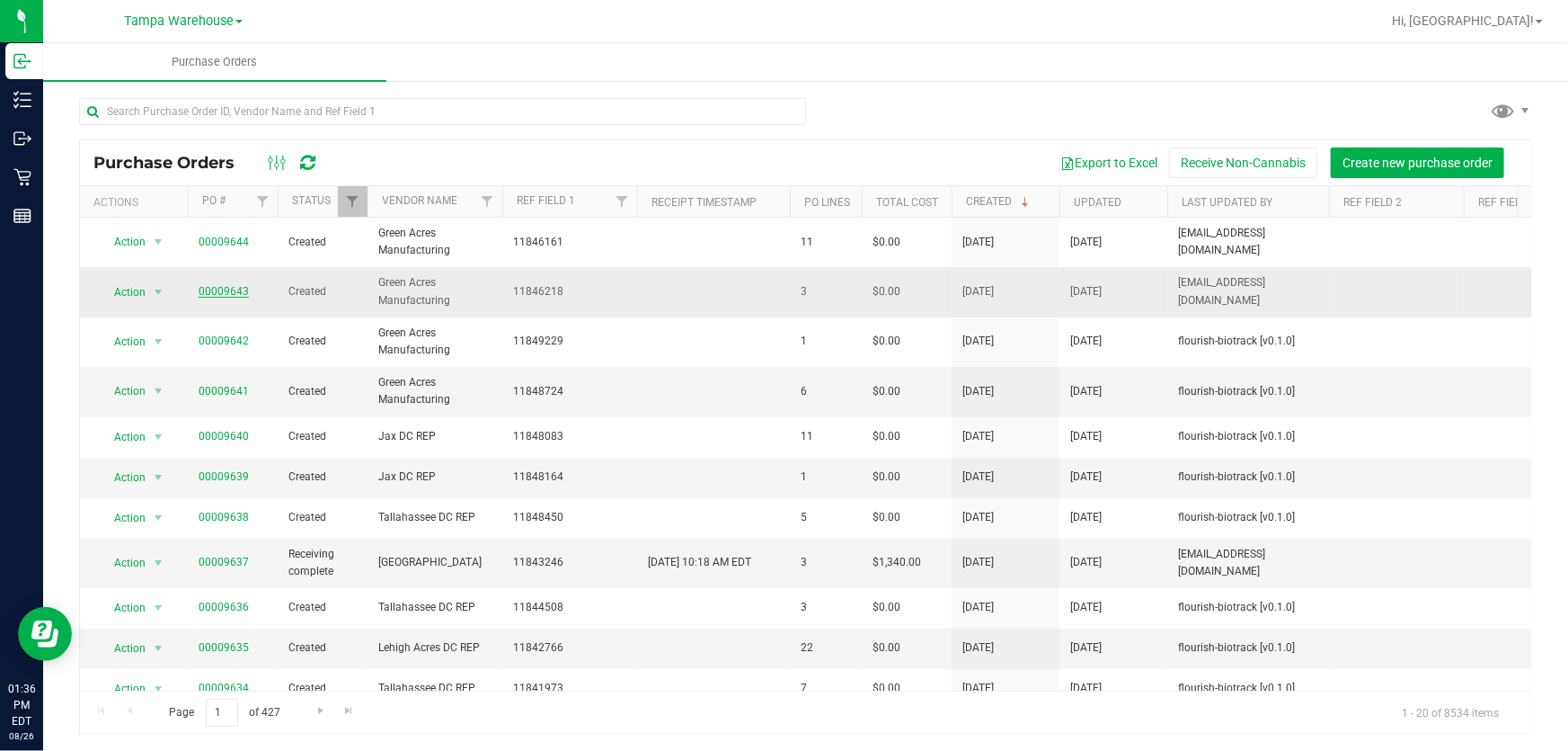
click at [228, 288] on link "00009643" at bounding box center [223, 291] width 50 height 12
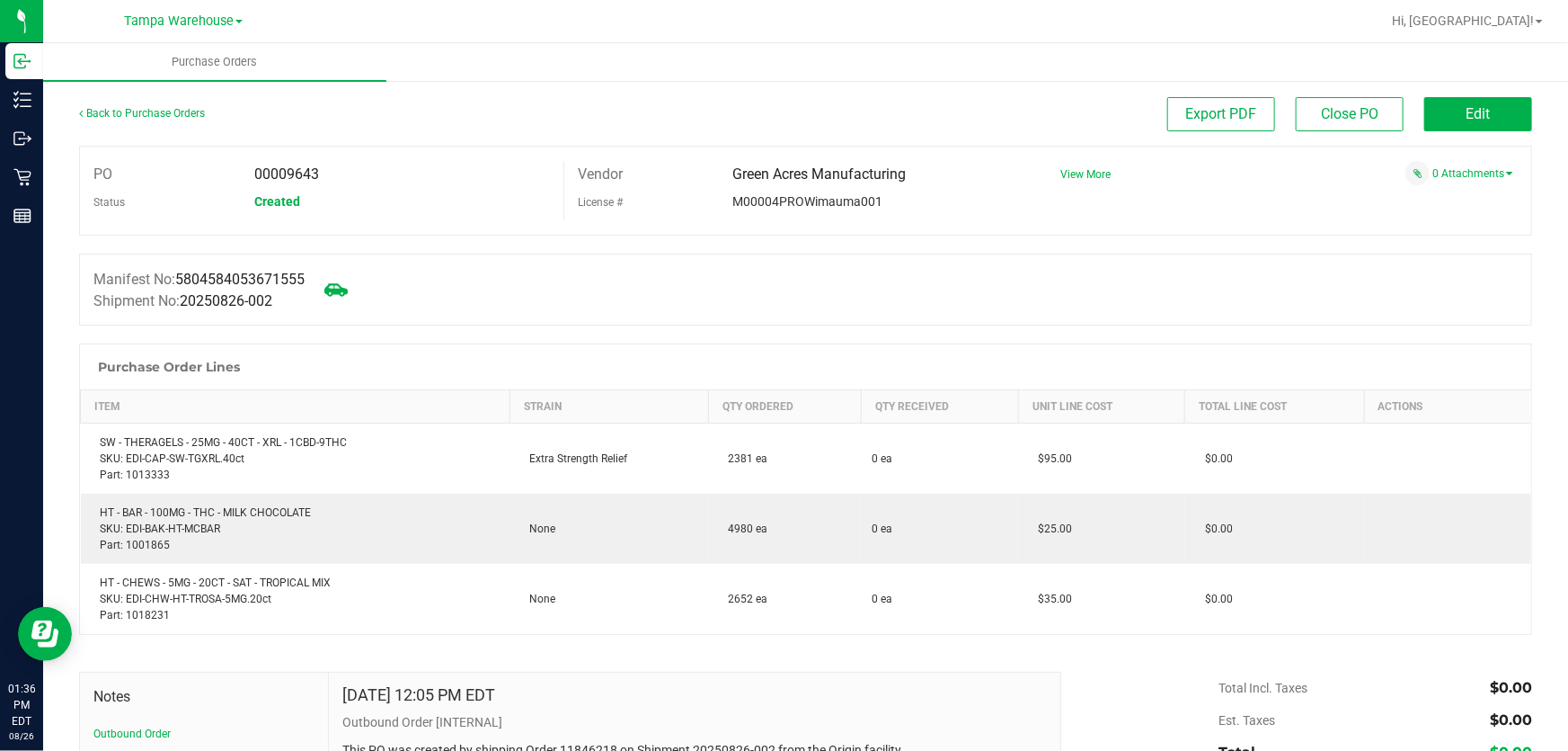
click at [348, 292] on icon at bounding box center [335, 289] width 24 height 12
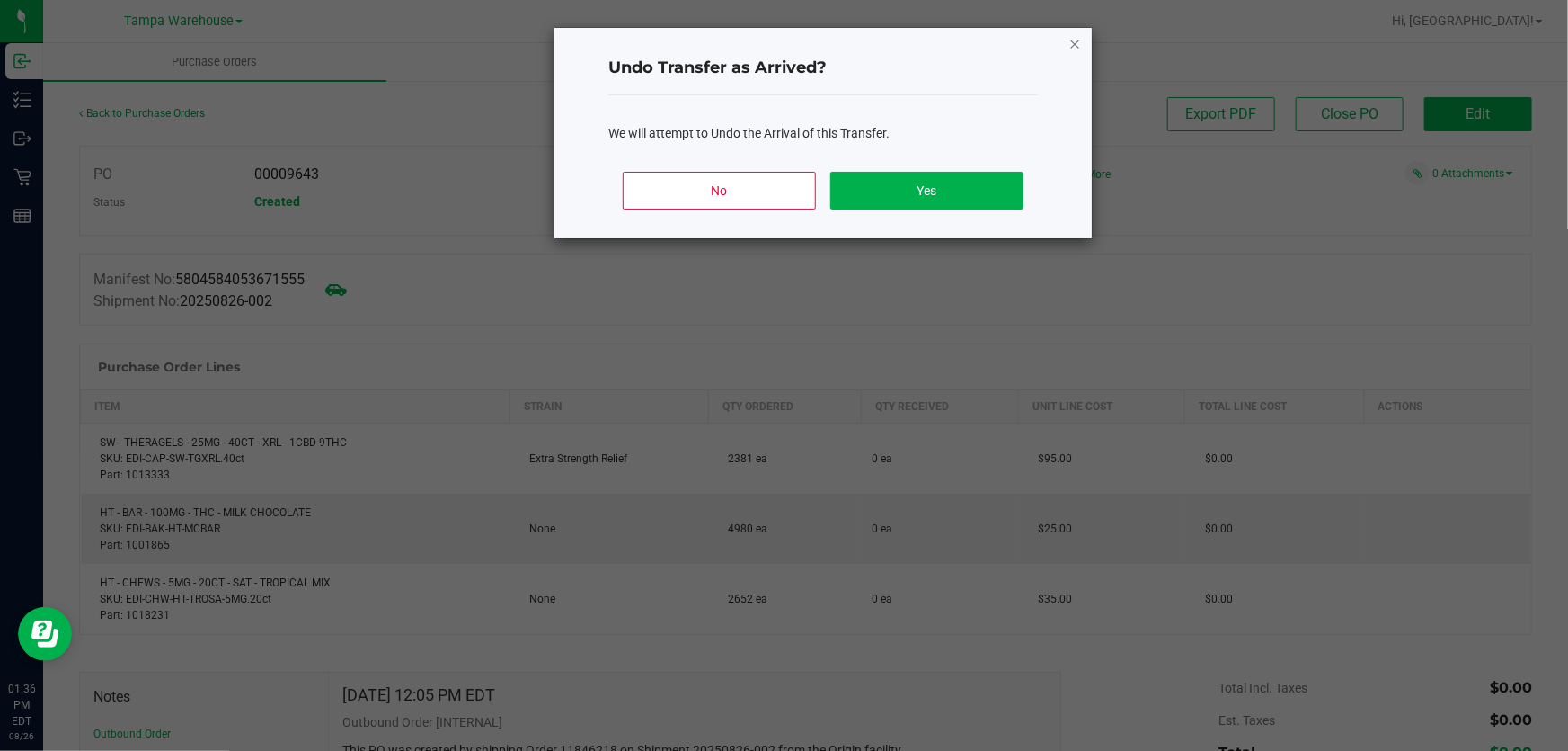
click at [1072, 35] on icon "Close" at bounding box center [1074, 43] width 12 height 22
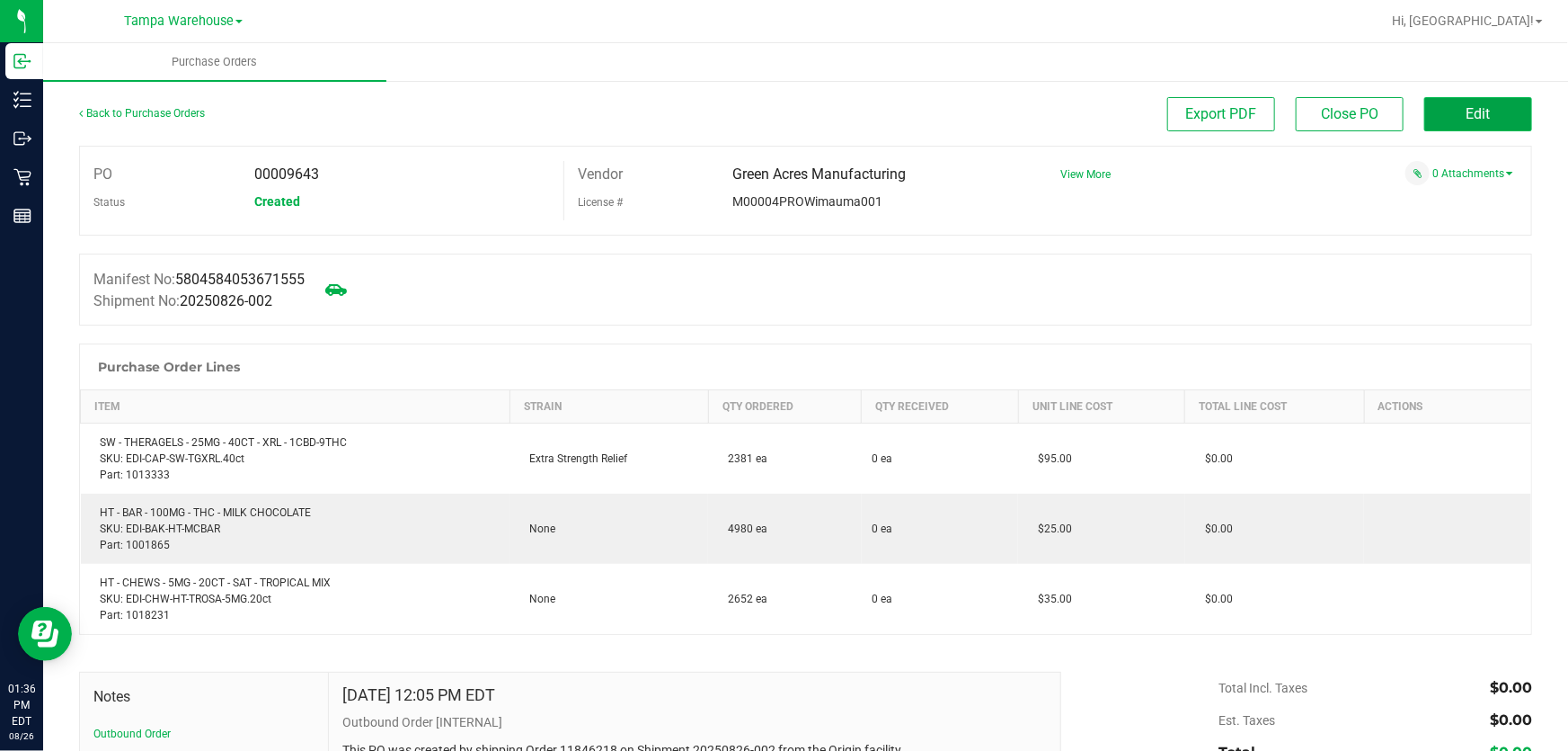
click at [1492, 97] on button "Edit" at bounding box center [1478, 114] width 108 height 34
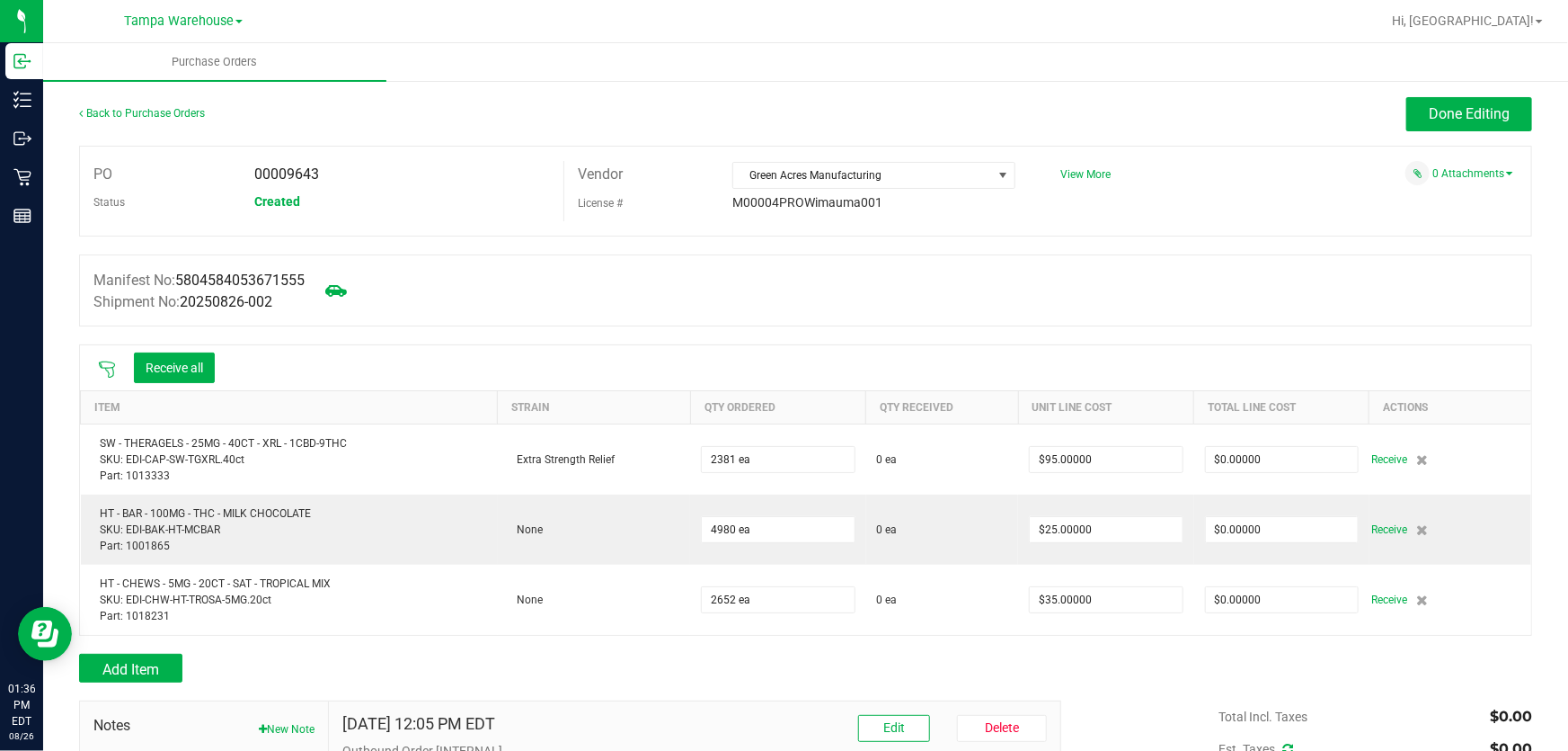
click at [113, 372] on icon at bounding box center [107, 369] width 16 height 16
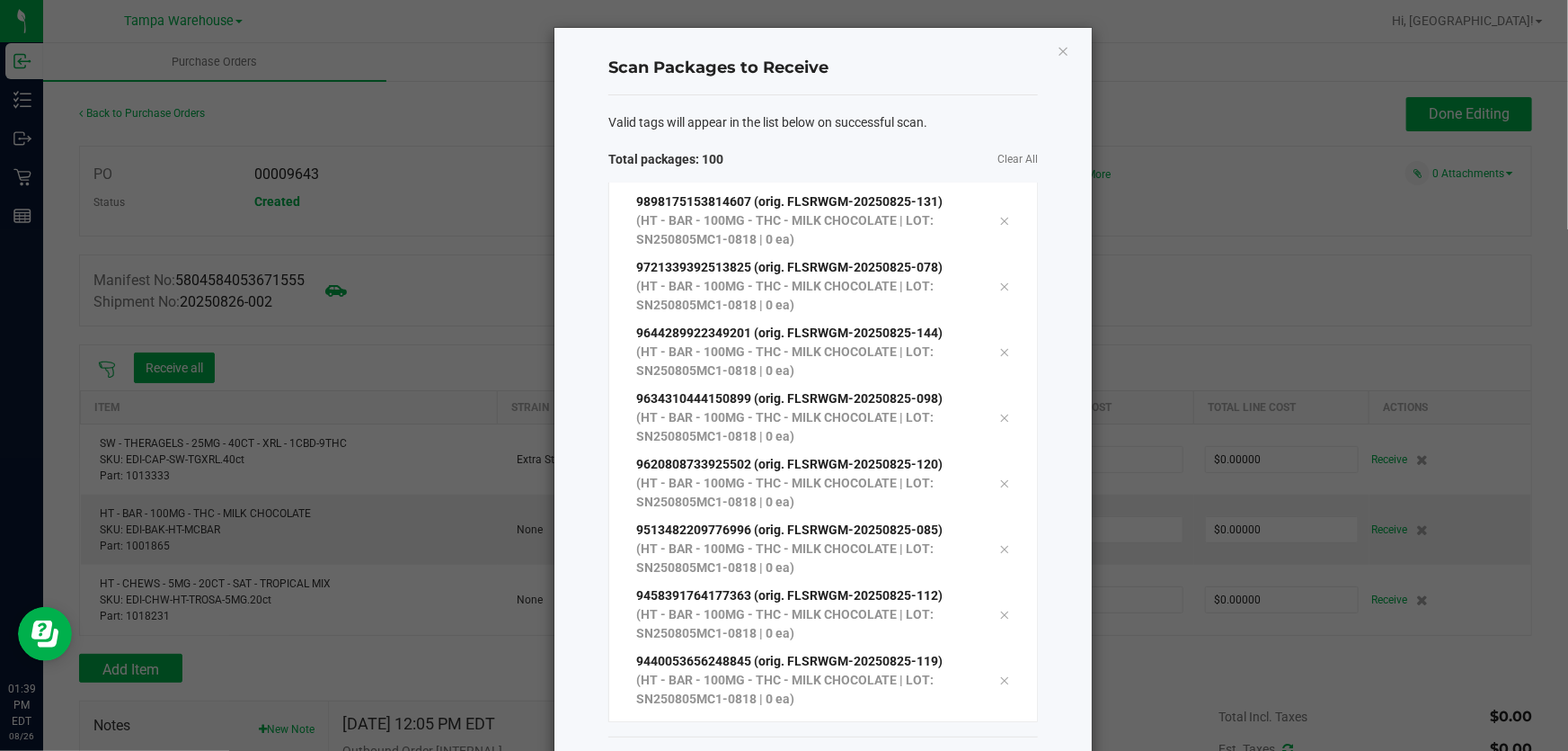
scroll to position [73, 0]
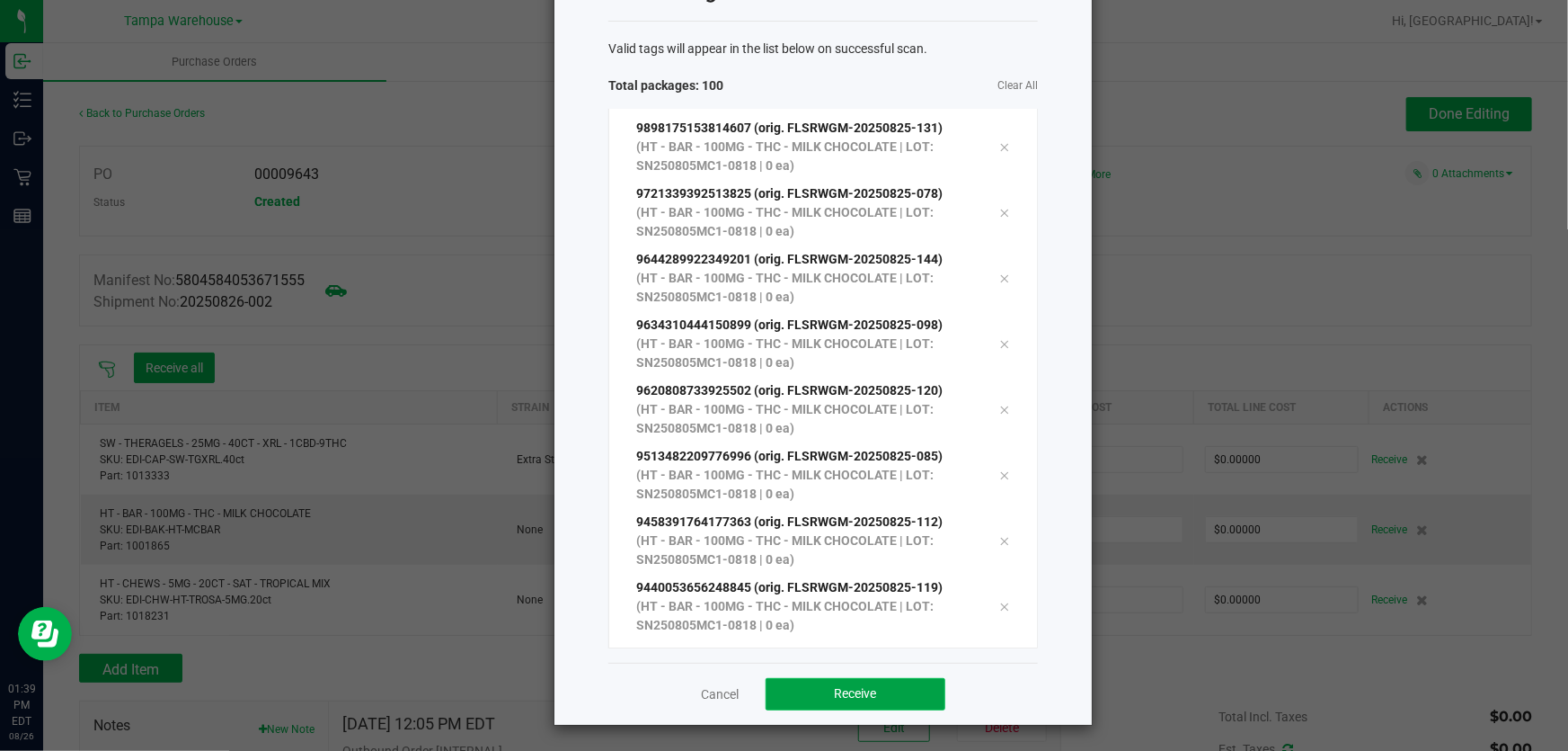
click at [872, 681] on button "Receive" at bounding box center [855, 694] width 180 height 32
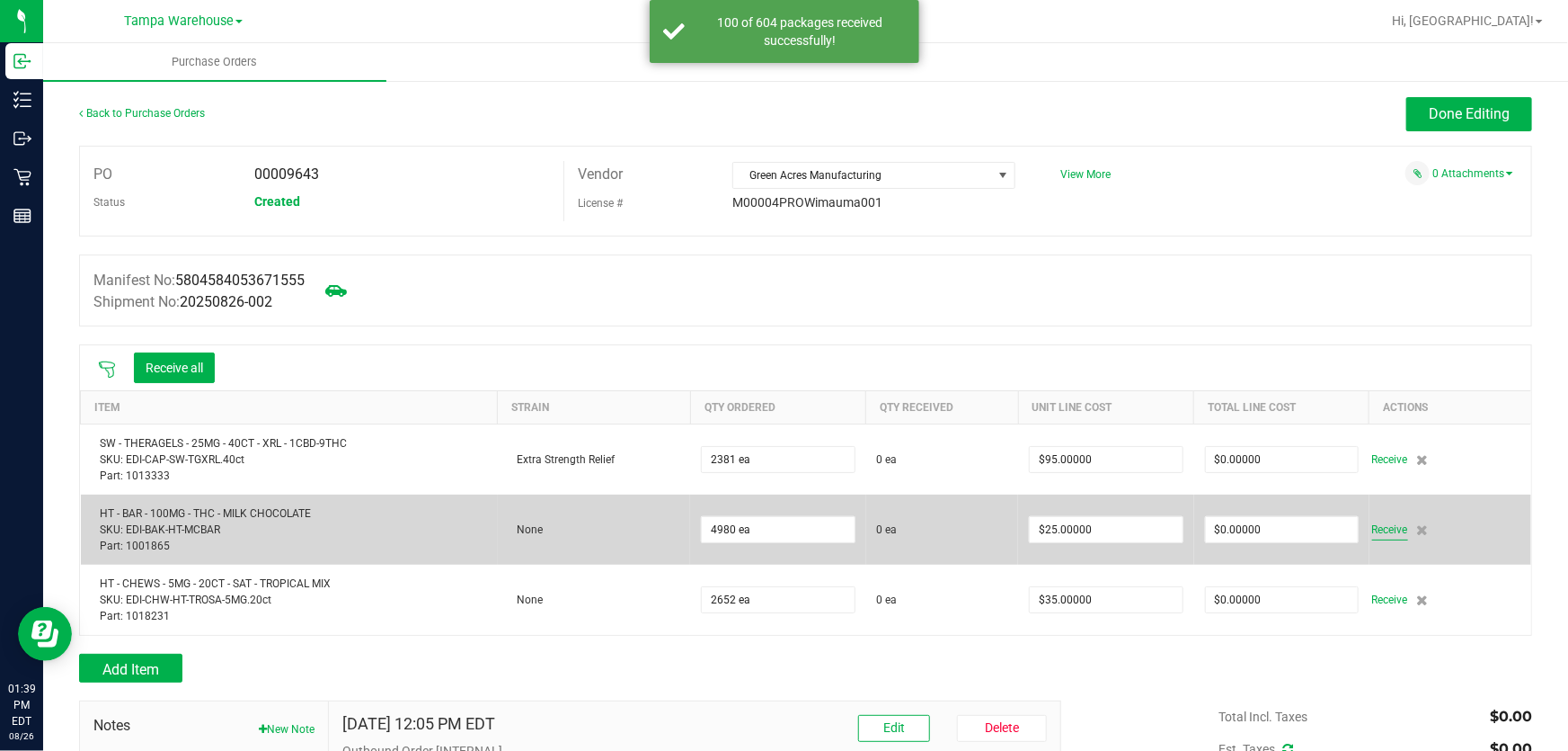
click at [1393, 533] on span "Receive" at bounding box center [1390, 529] width 36 height 22
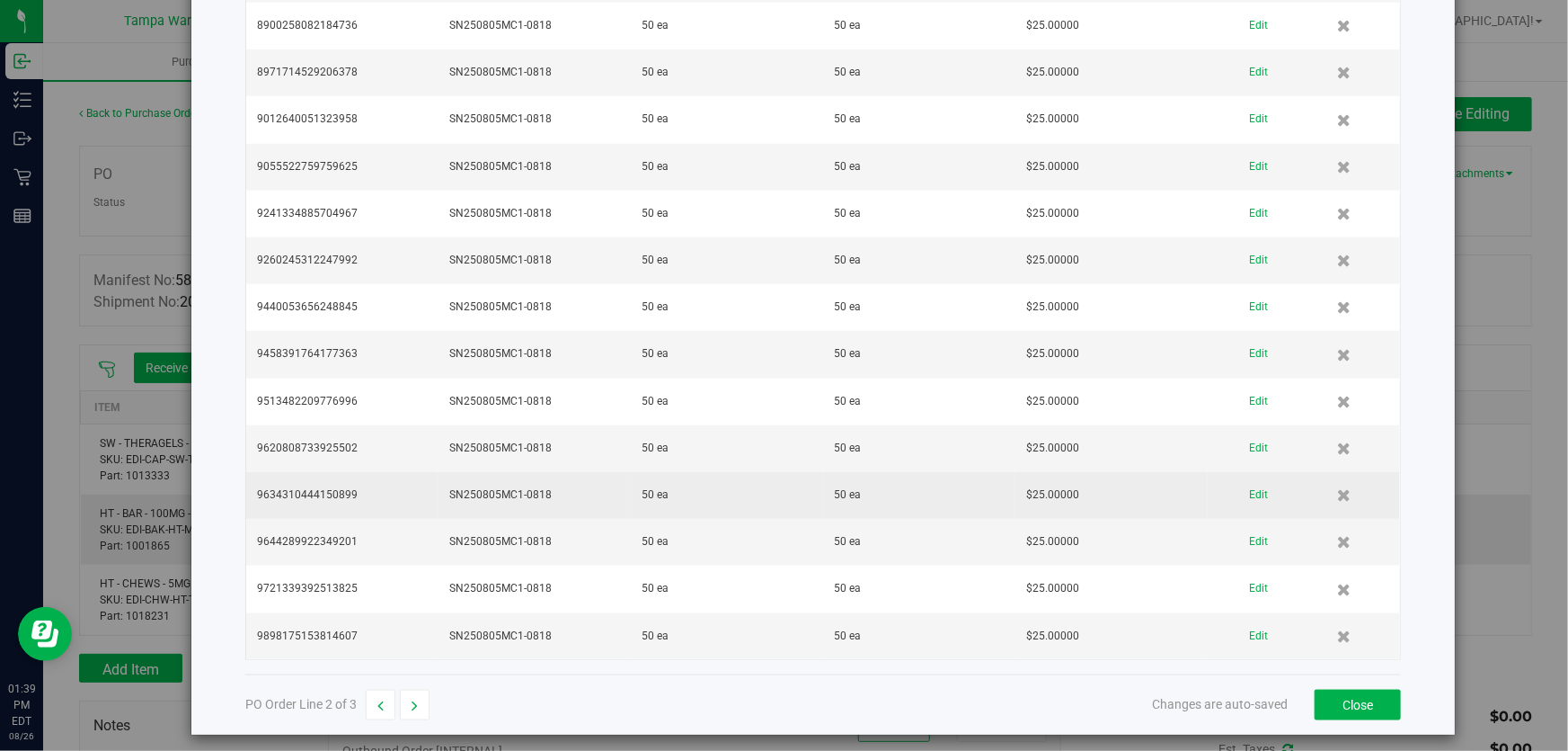
scroll to position [4315, 0]
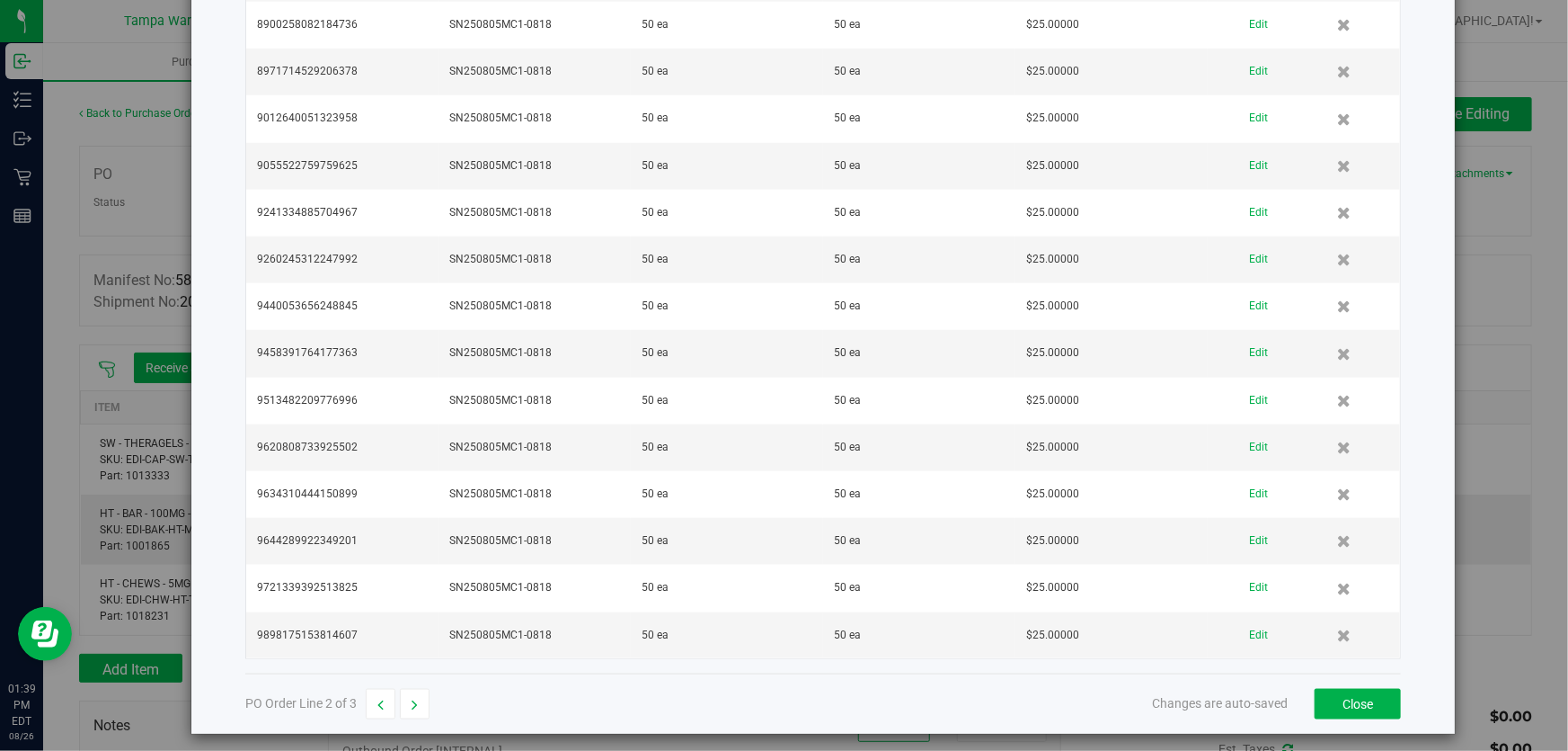
click at [1314, 675] on div "PO Order Line 2 of 3 Changes are auto-saved Close" at bounding box center [822, 702] width 1156 height 60
click at [1319, 688] on button "Close" at bounding box center [1357, 703] width 87 height 30
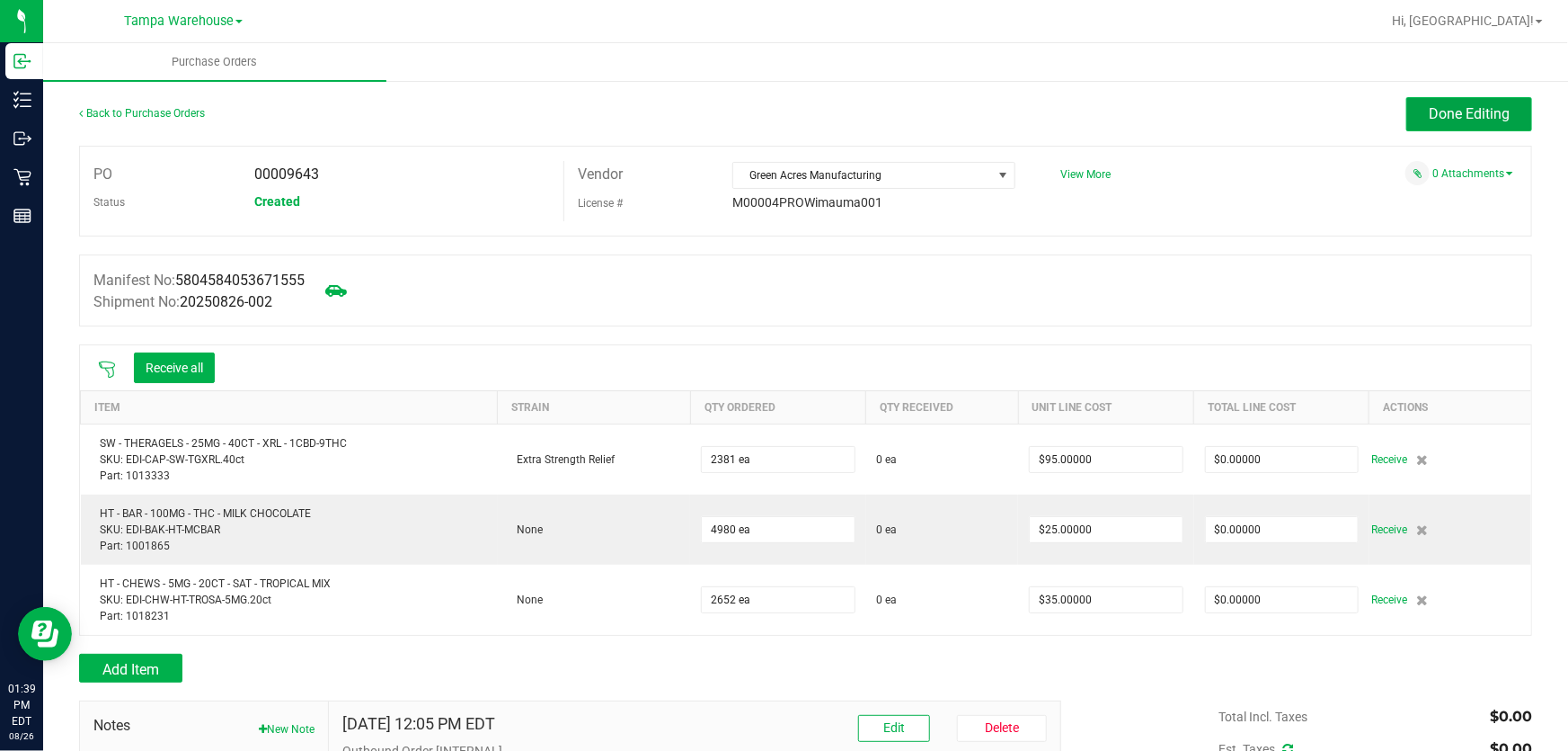
click at [1474, 103] on button "Done Editing" at bounding box center [1469, 114] width 126 height 34
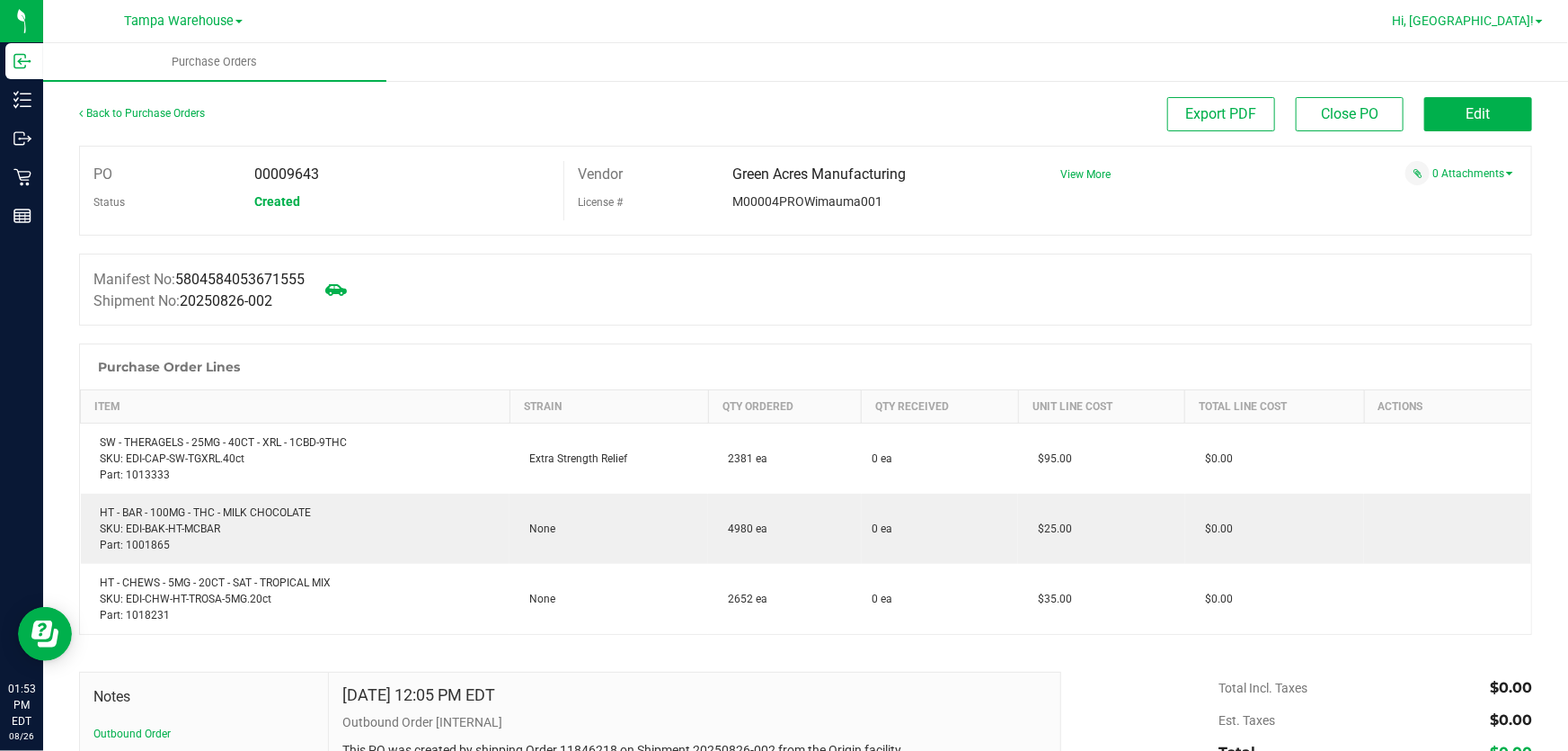
click at [1532, 14] on span "Hi, [GEOGRAPHIC_DATA]!" at bounding box center [1462, 20] width 142 height 14
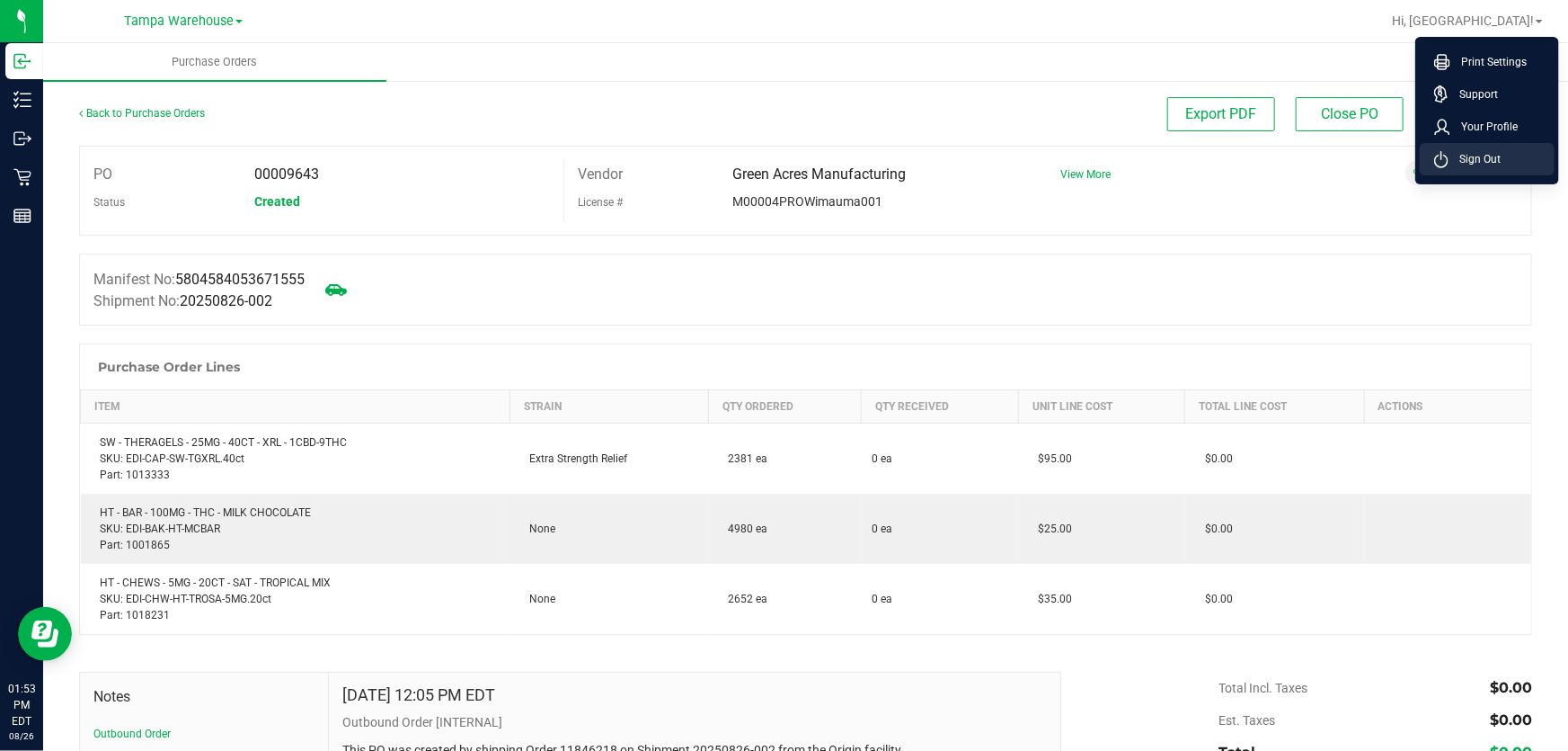
click at [1499, 159] on span "Sign Out" at bounding box center [1474, 159] width 52 height 18
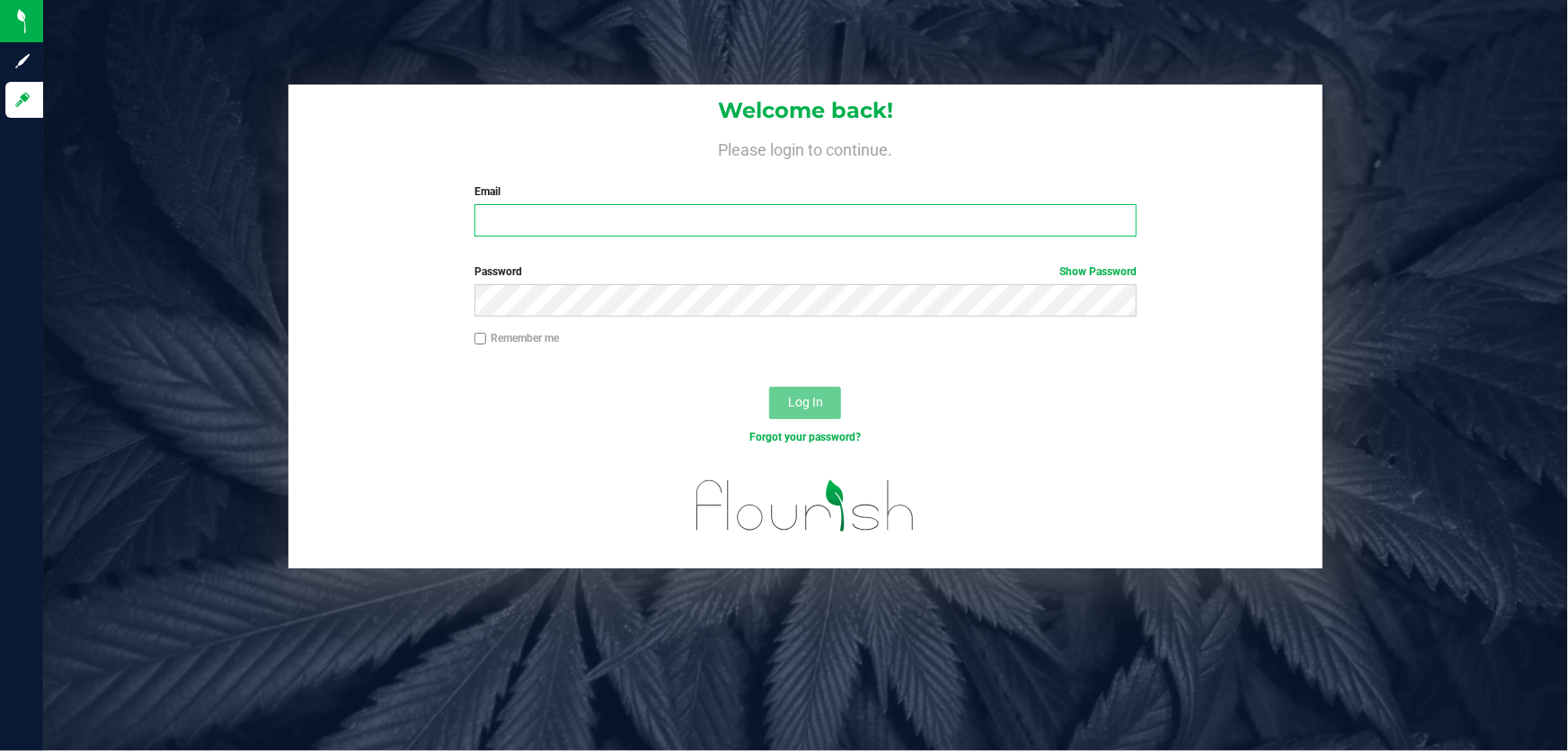
click at [518, 214] on input "Email" at bounding box center [806, 220] width 663 height 32
type input "[EMAIL_ADDRESS][DOMAIN_NAME]"
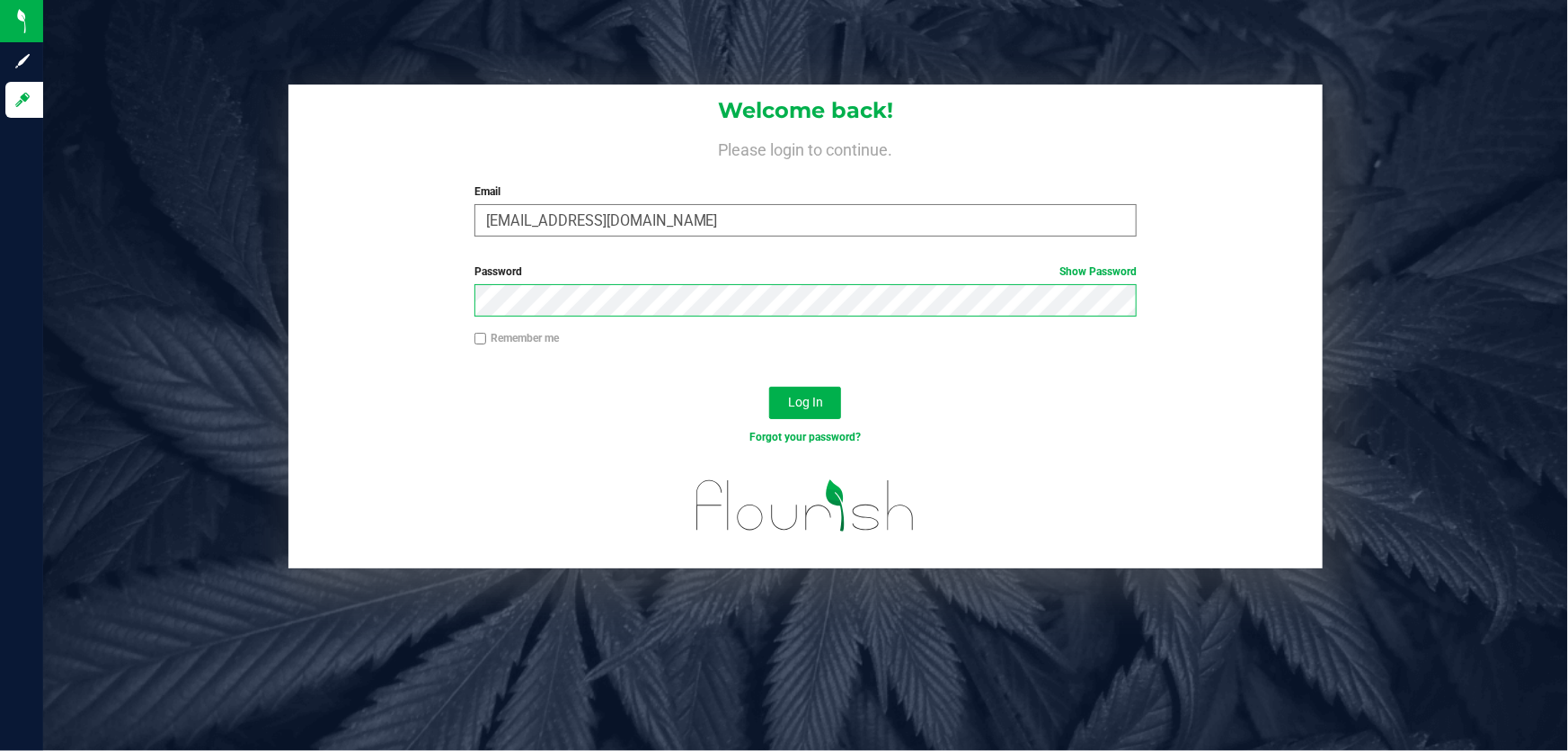
click at [769, 387] on button "Log In" at bounding box center [804, 403] width 71 height 32
